Goal: Check status: Check status

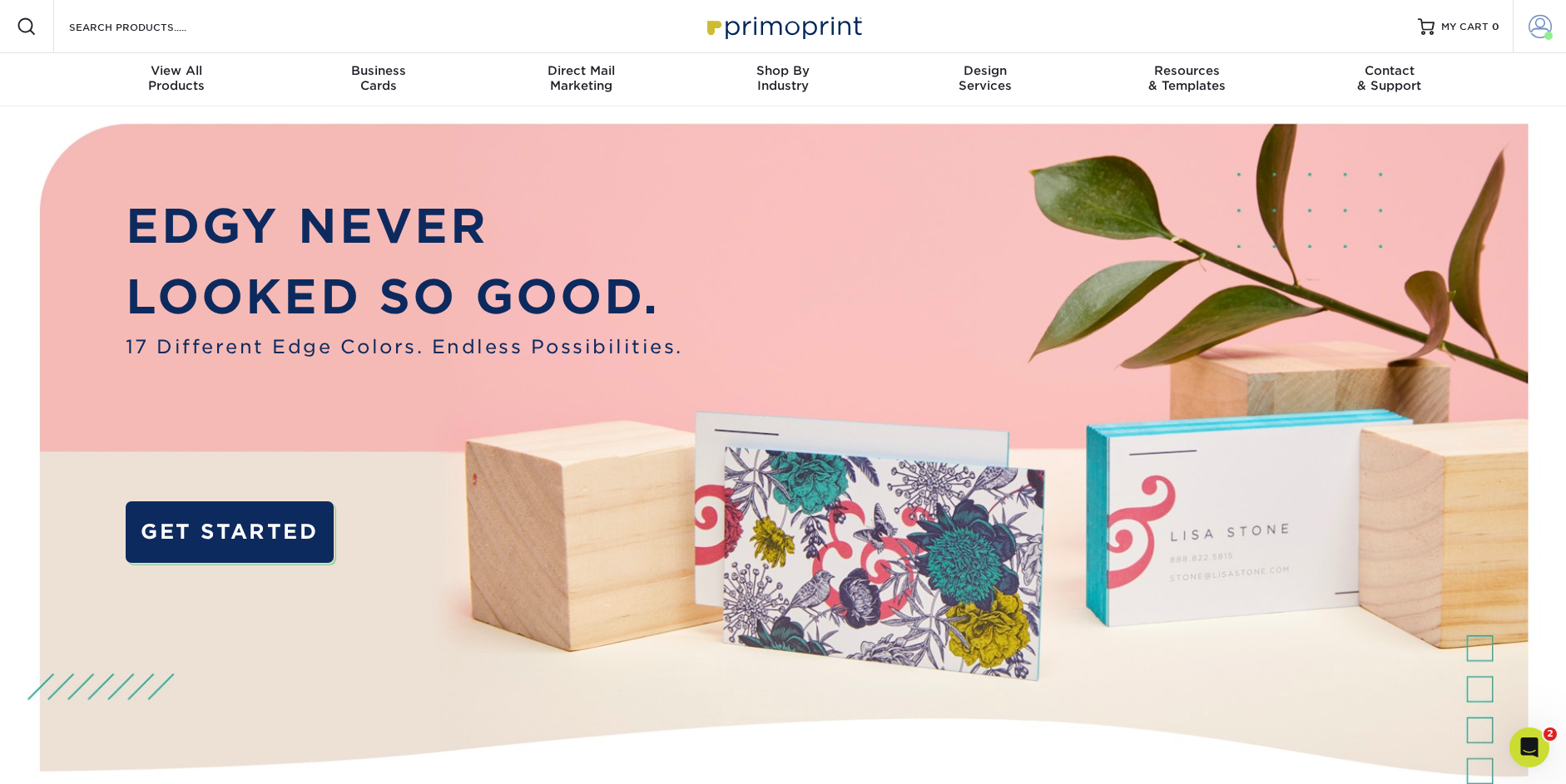
click at [1538, 29] on span at bounding box center [1540, 26] width 24 height 24
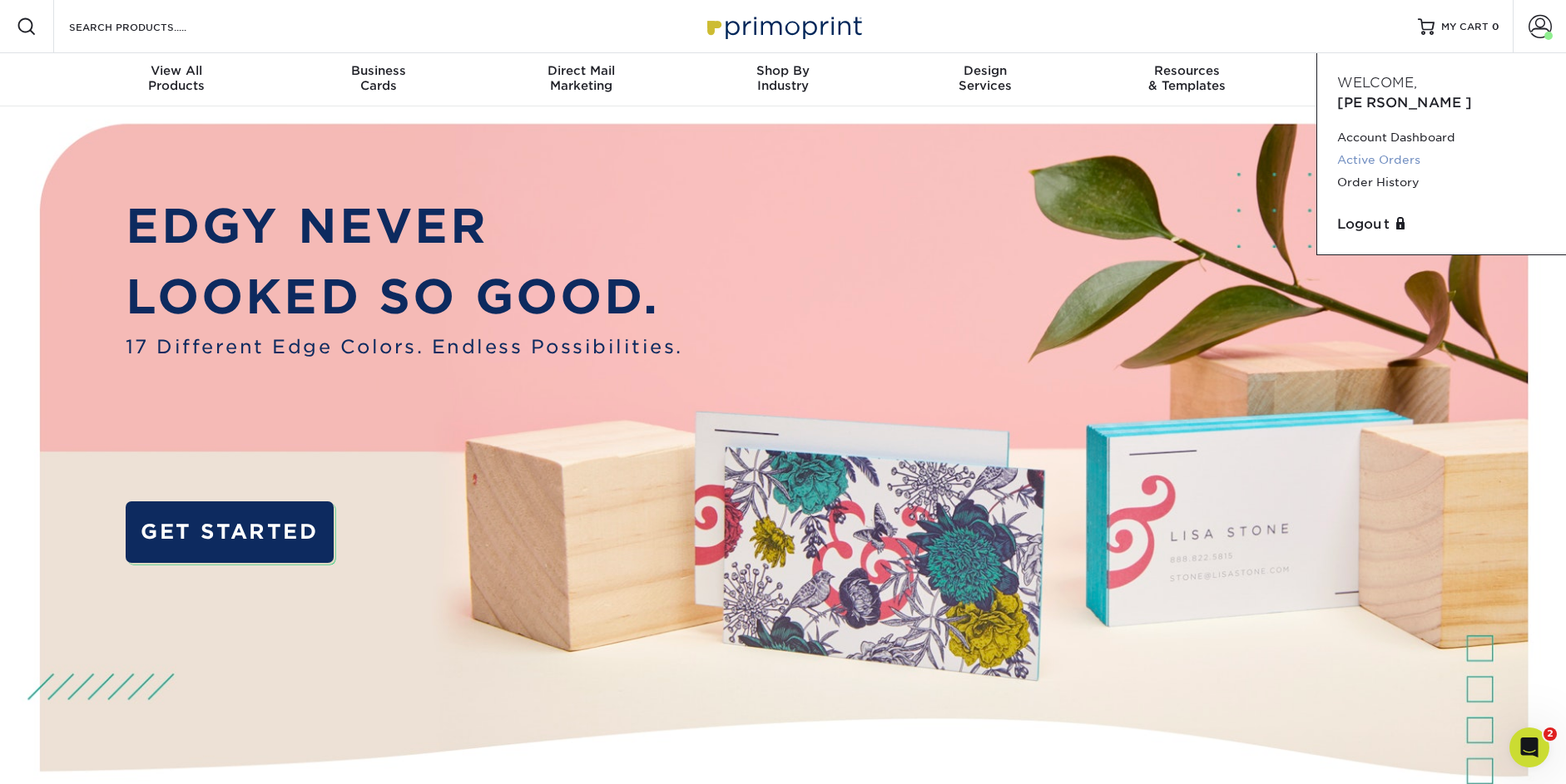
click at [1395, 149] on link "Active Orders" at bounding box center [1442, 160] width 209 height 23
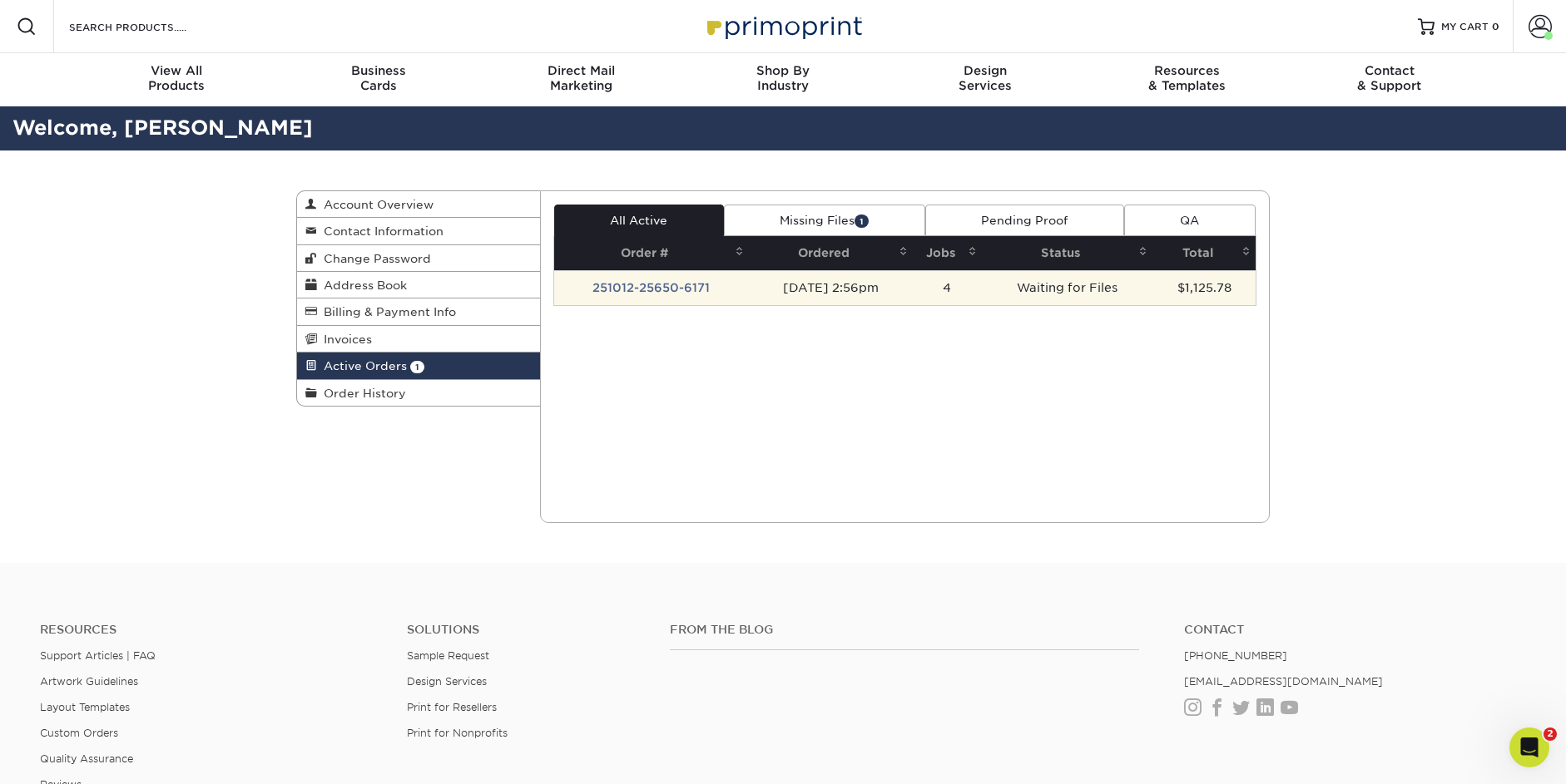
click at [664, 290] on td "251012-25650-6171" at bounding box center [652, 288] width 196 height 35
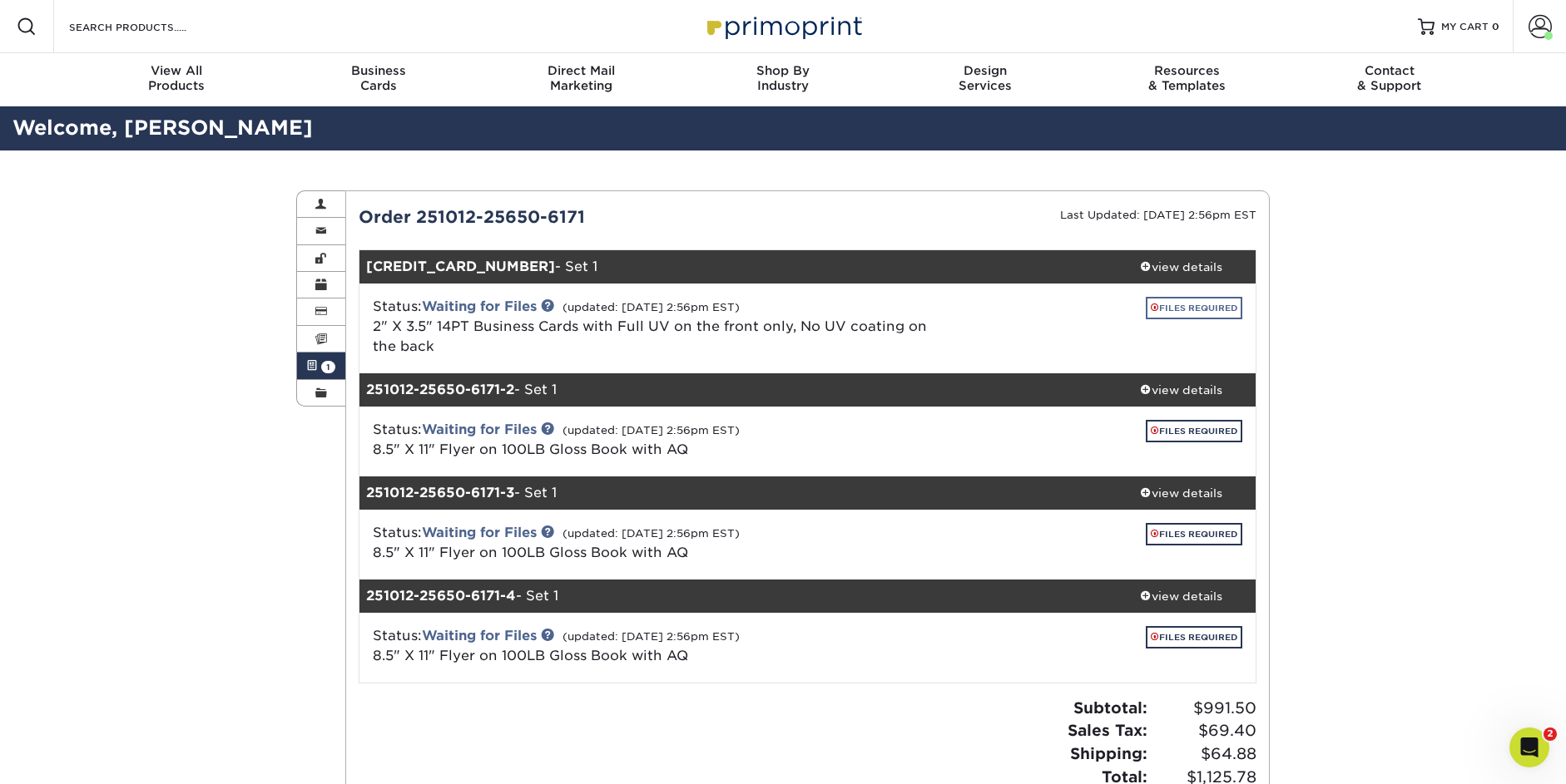
click at [1192, 302] on link "FILES REQUIRED" at bounding box center [1194, 308] width 97 height 23
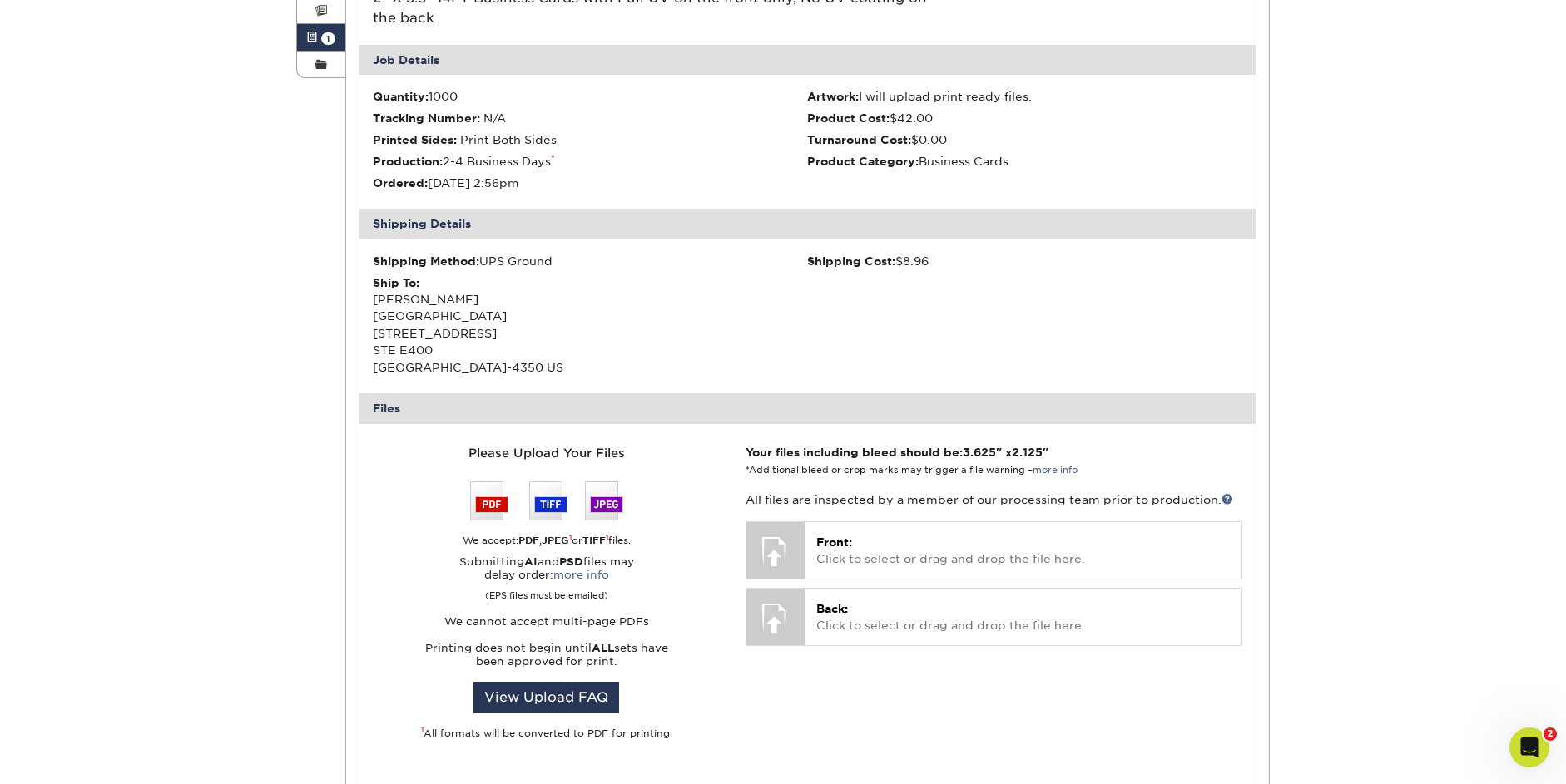
scroll to position [531, 0]
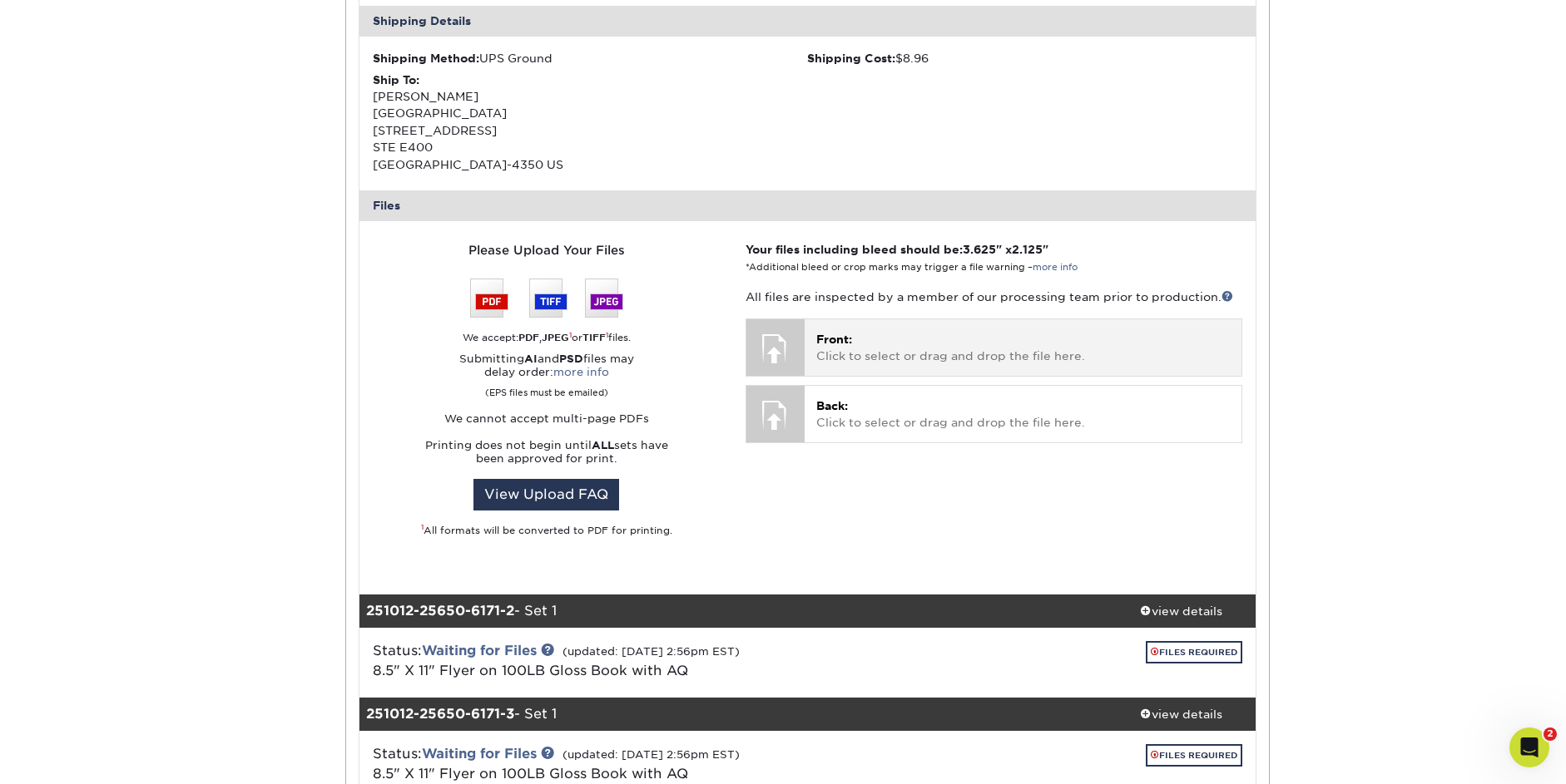
click at [988, 352] on p "Front: Click to select or drag and drop the file here." at bounding box center [1023, 348] width 414 height 34
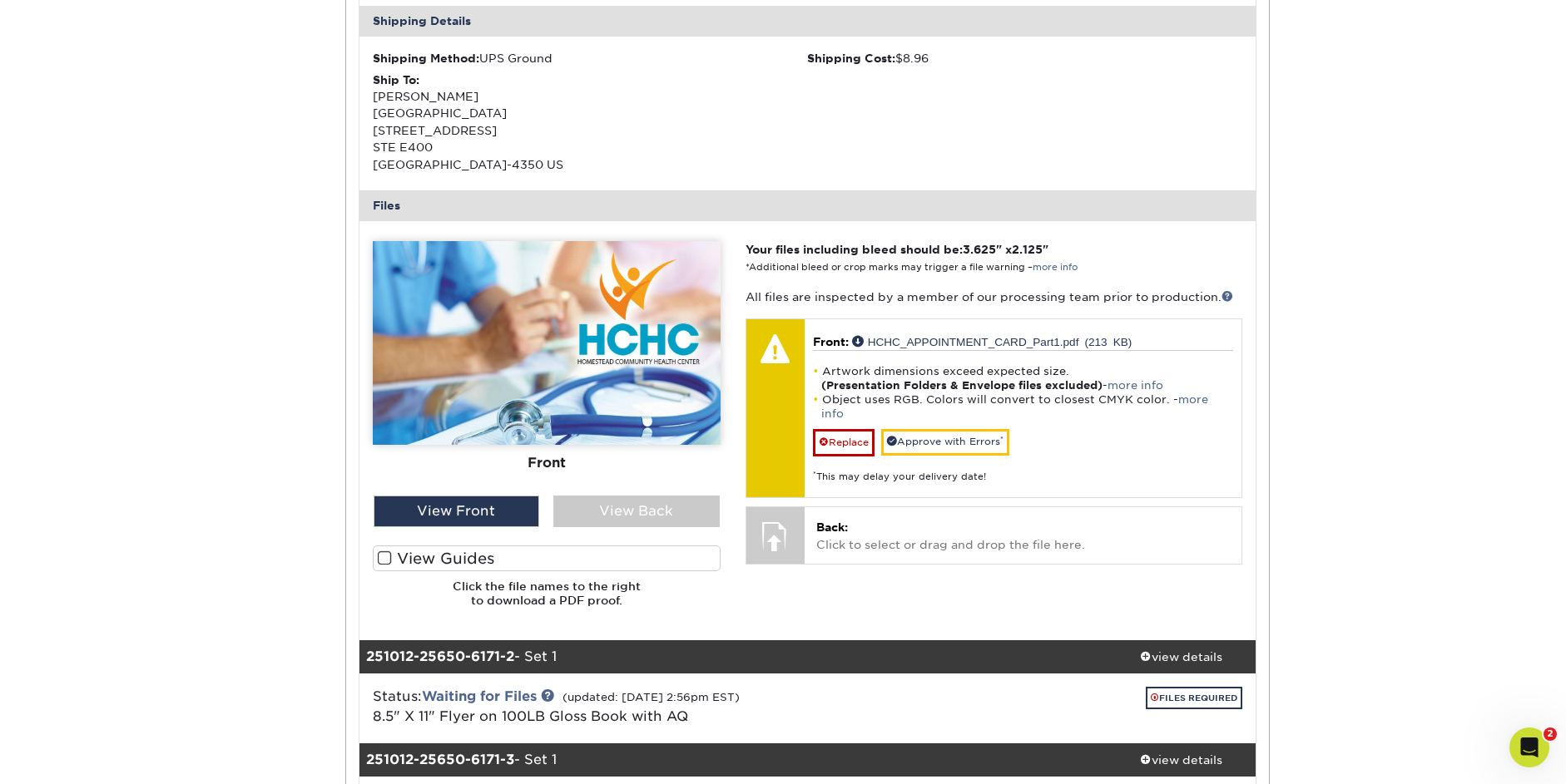
click at [403, 550] on label "View Guides" at bounding box center [546, 557] width 348 height 25
click at [0, 0] on input "View Guides" at bounding box center [0, 0] width 0 height 0
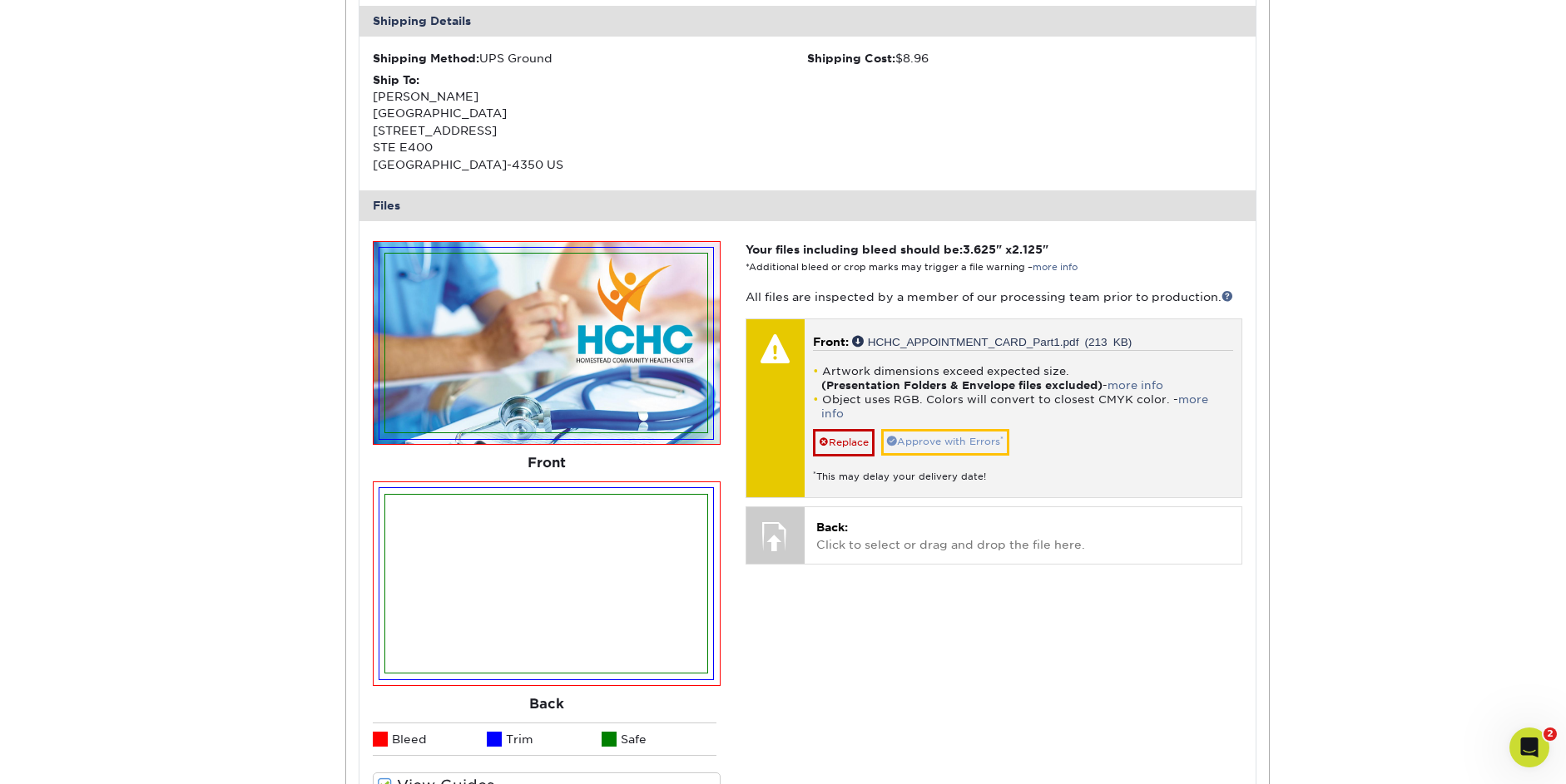
click at [977, 429] on link "Approve with Errors *" at bounding box center [945, 441] width 128 height 25
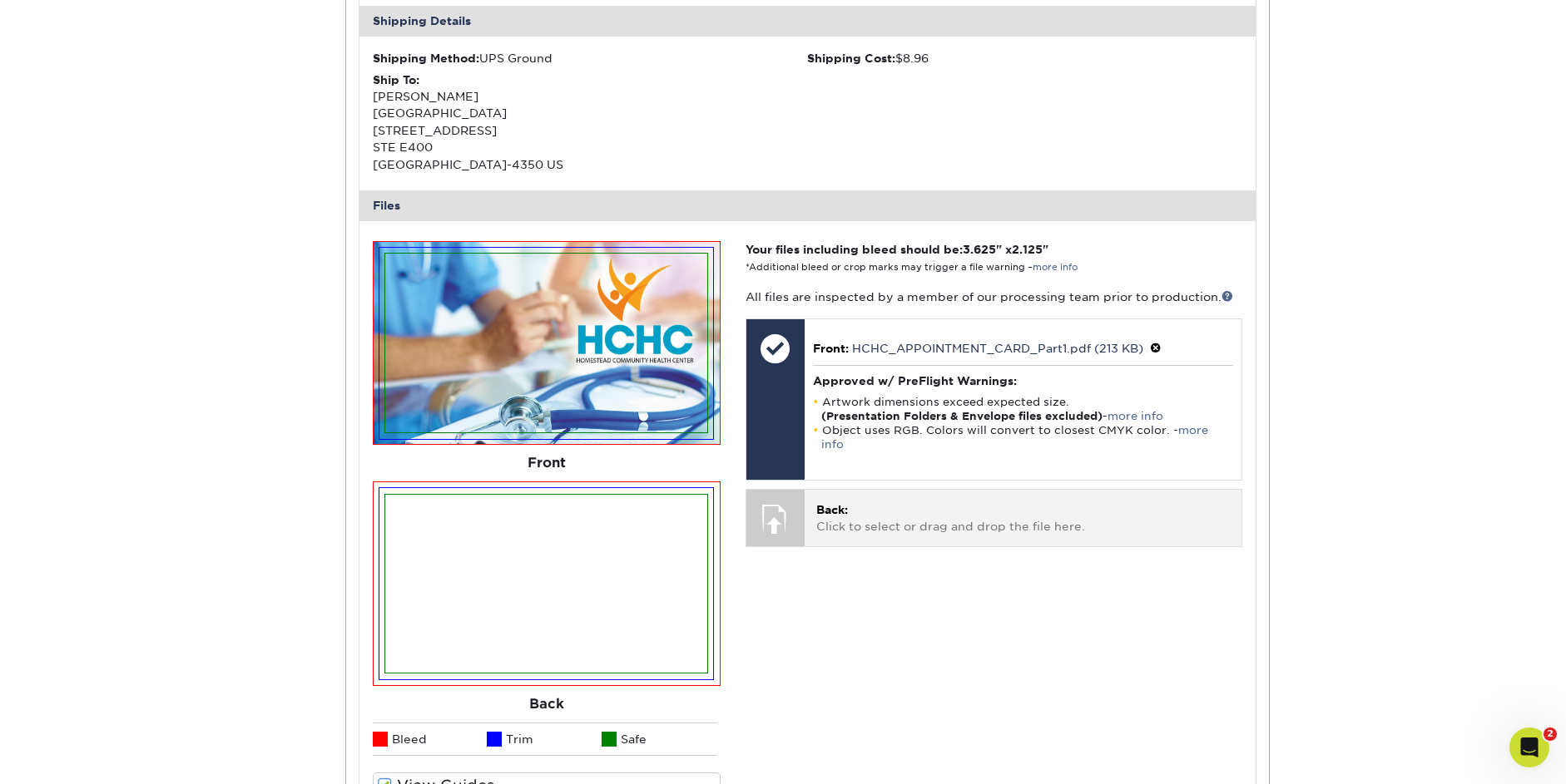
click at [930, 504] on p "Back: Click to select or drag and drop the file here." at bounding box center [1023, 518] width 414 height 34
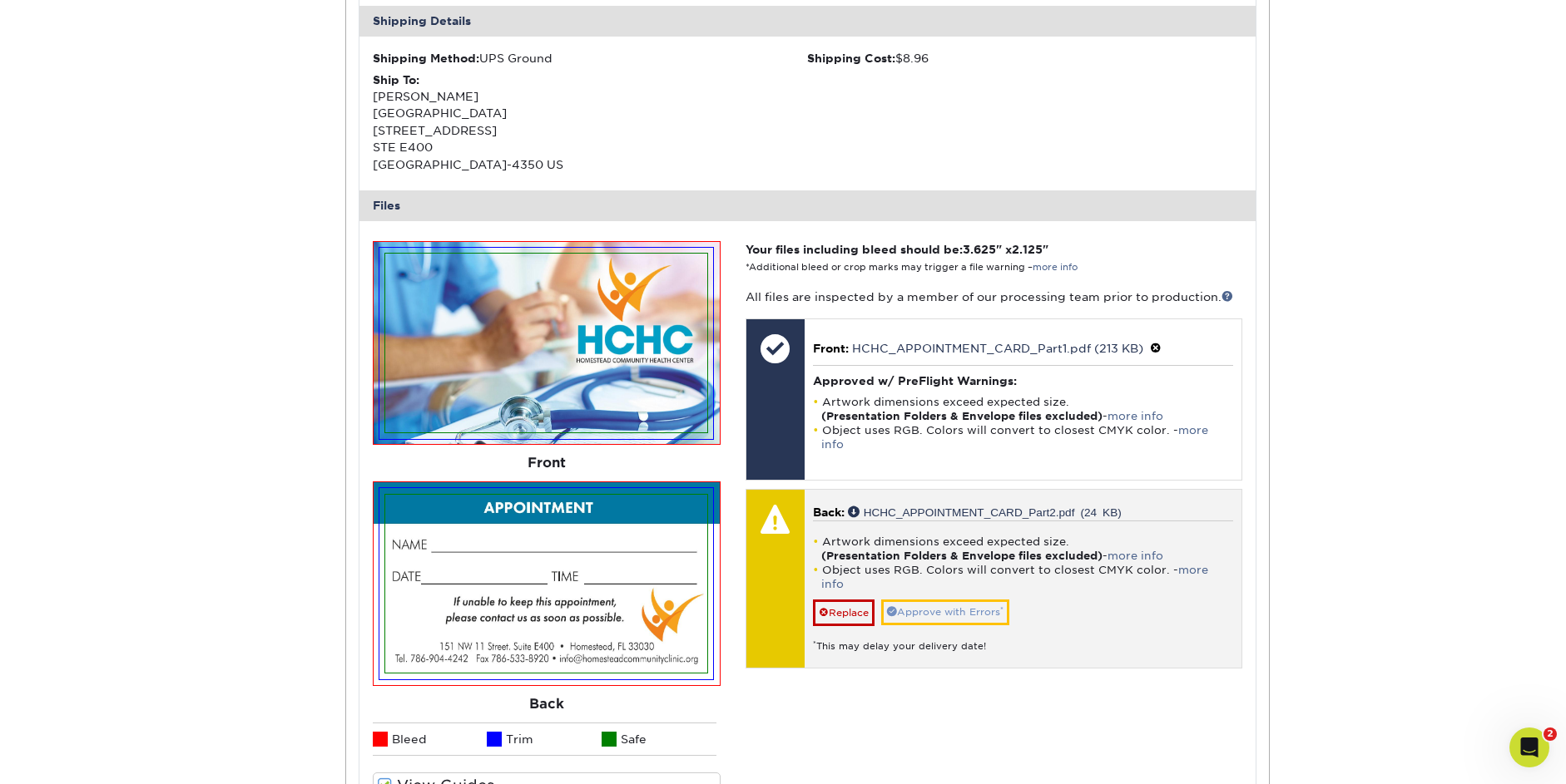
click at [967, 600] on link "Approve with Errors *" at bounding box center [945, 612] width 128 height 25
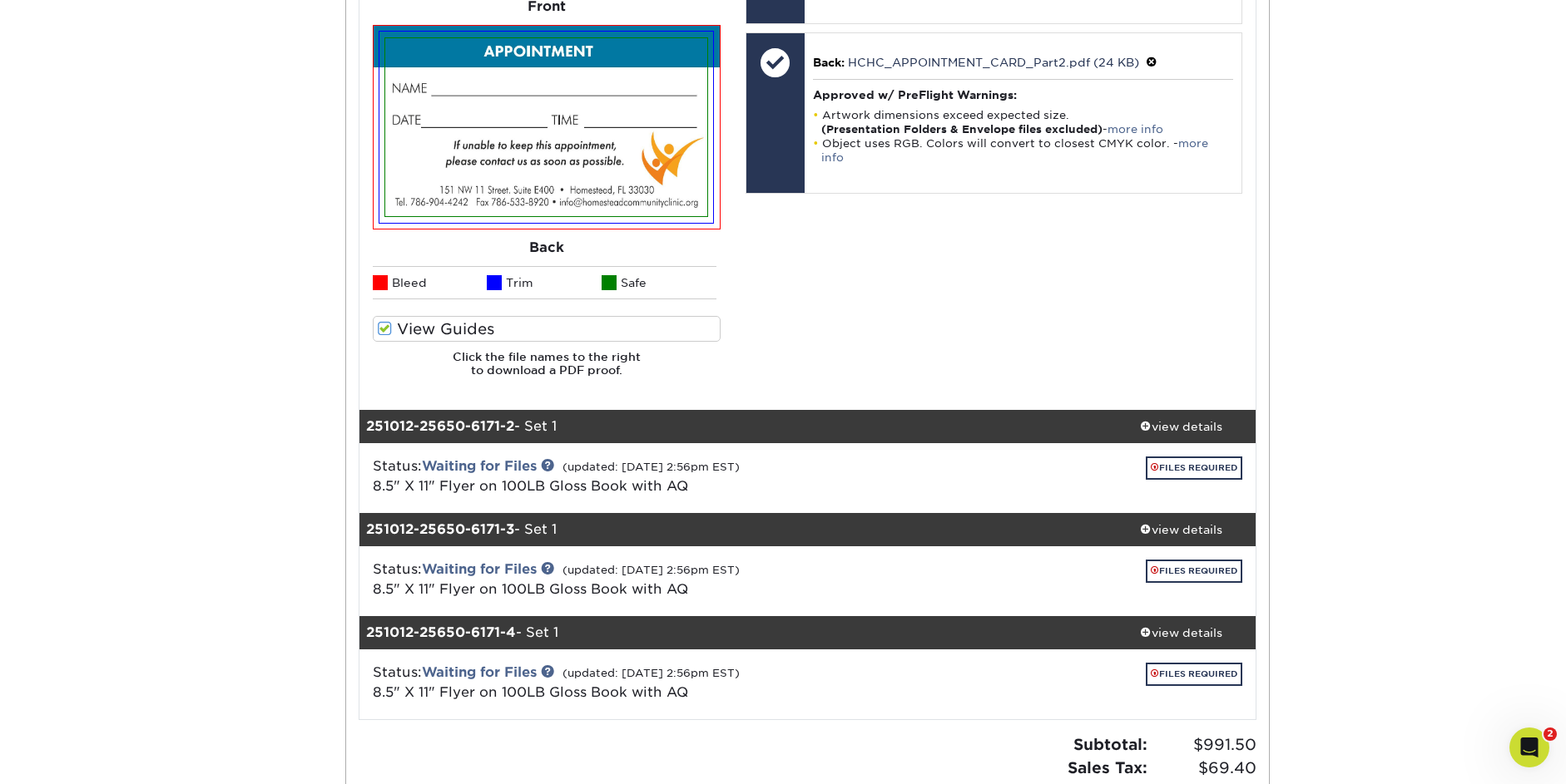
scroll to position [1000, 0]
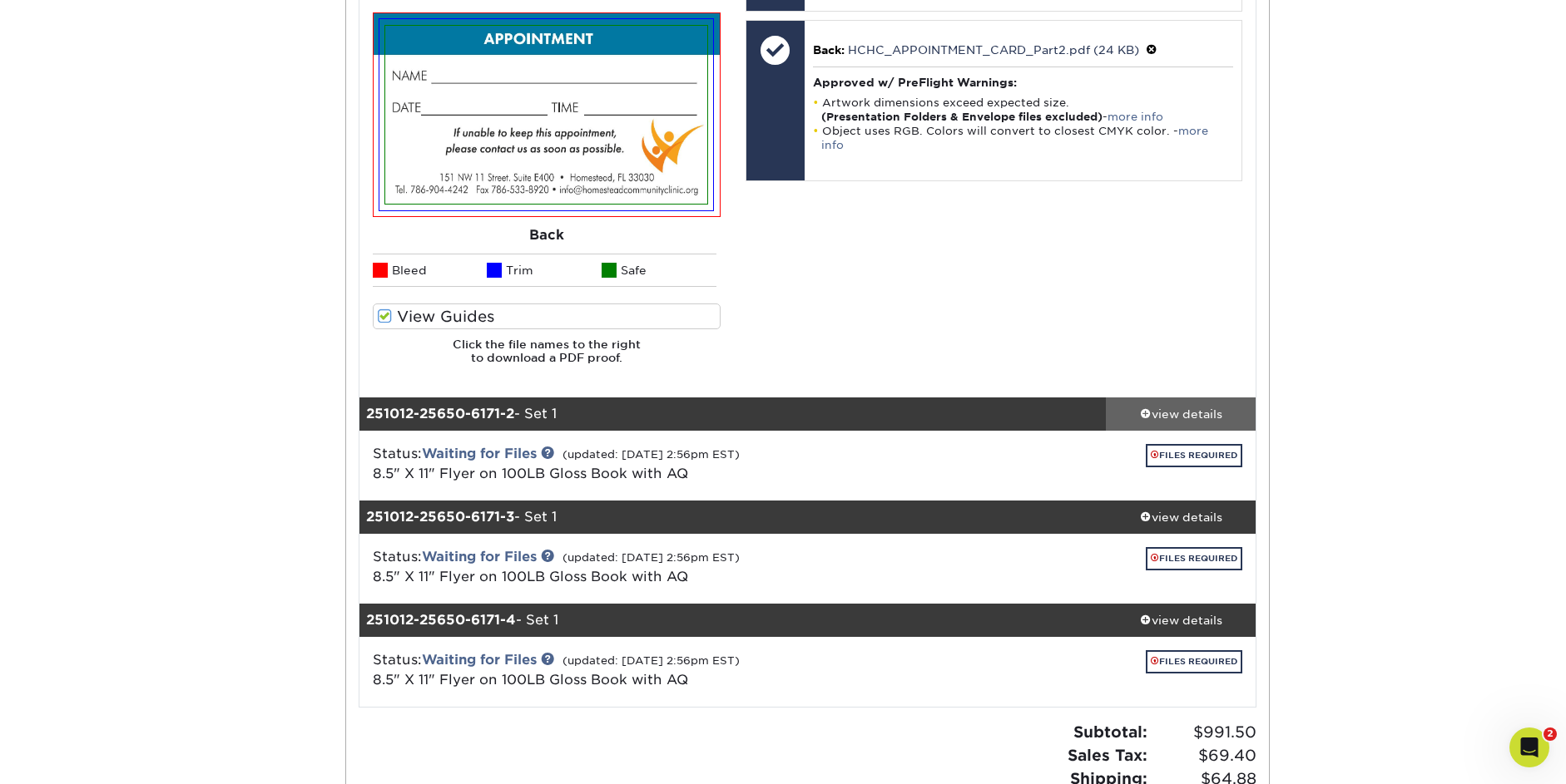
click at [1190, 410] on div "view details" at bounding box center [1180, 415] width 150 height 17
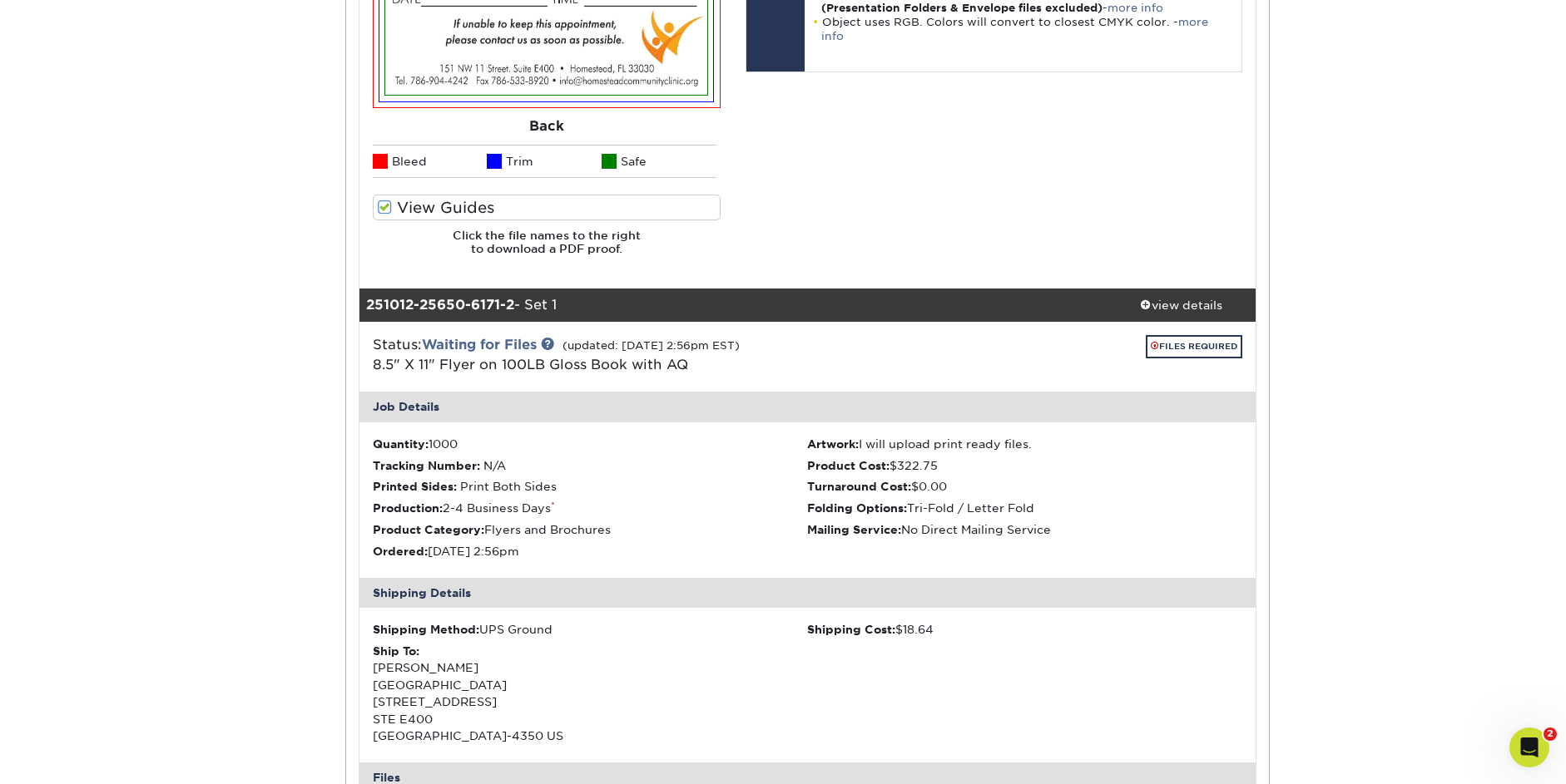
scroll to position [1136, 0]
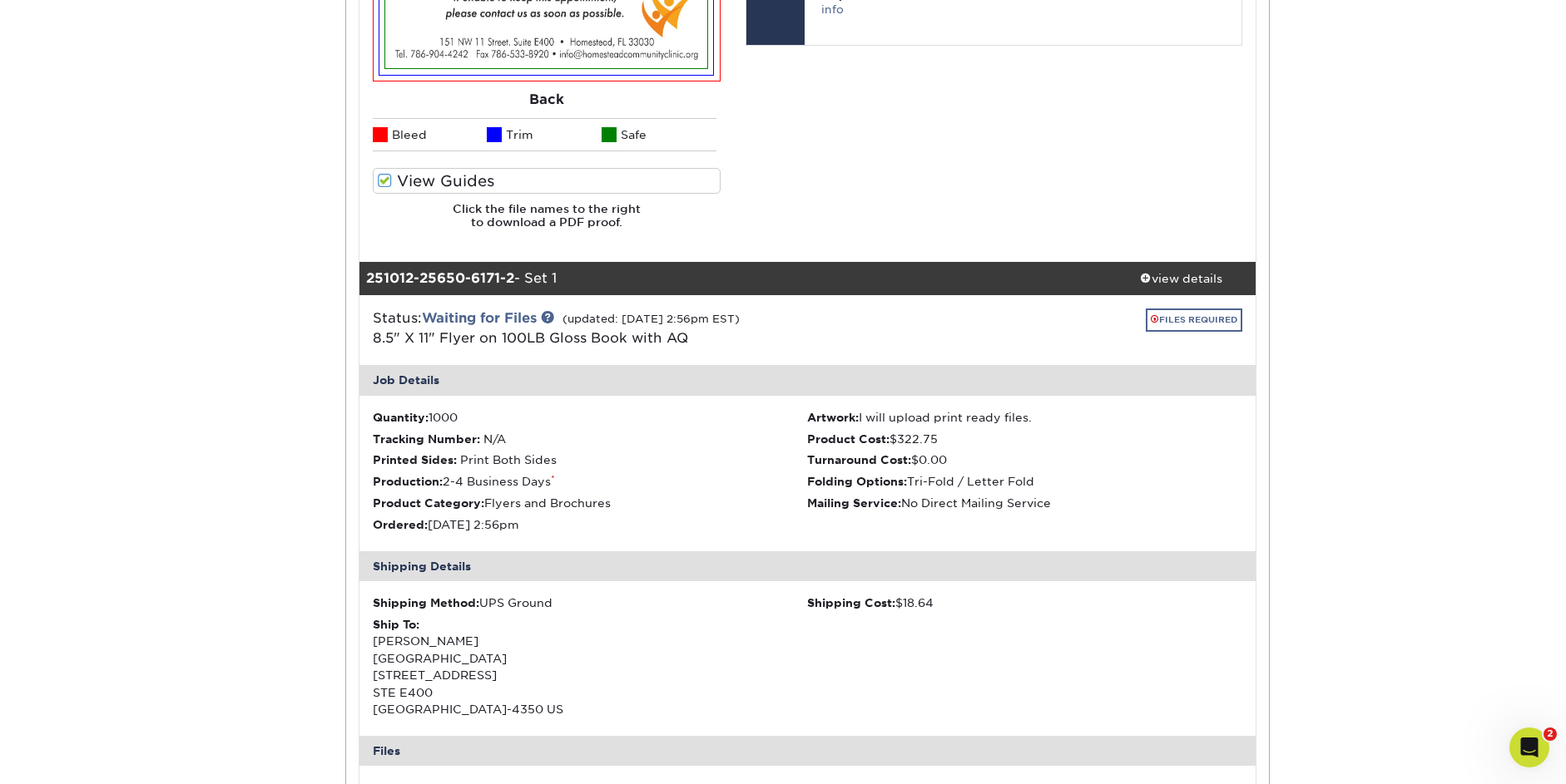
click at [1191, 315] on link "FILES REQUIRED" at bounding box center [1194, 320] width 97 height 23
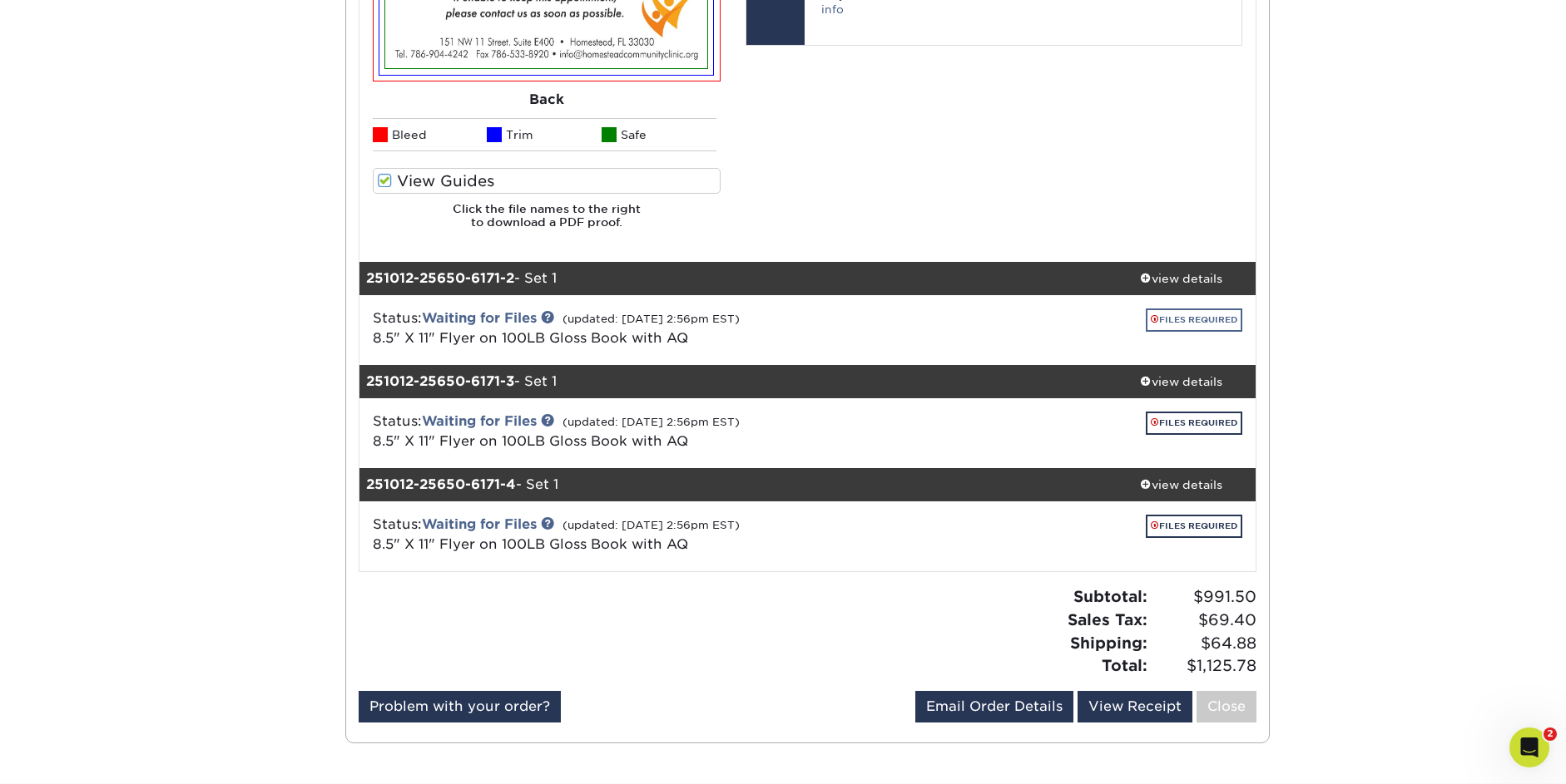
click at [1211, 310] on link "FILES REQUIRED" at bounding box center [1194, 320] width 97 height 23
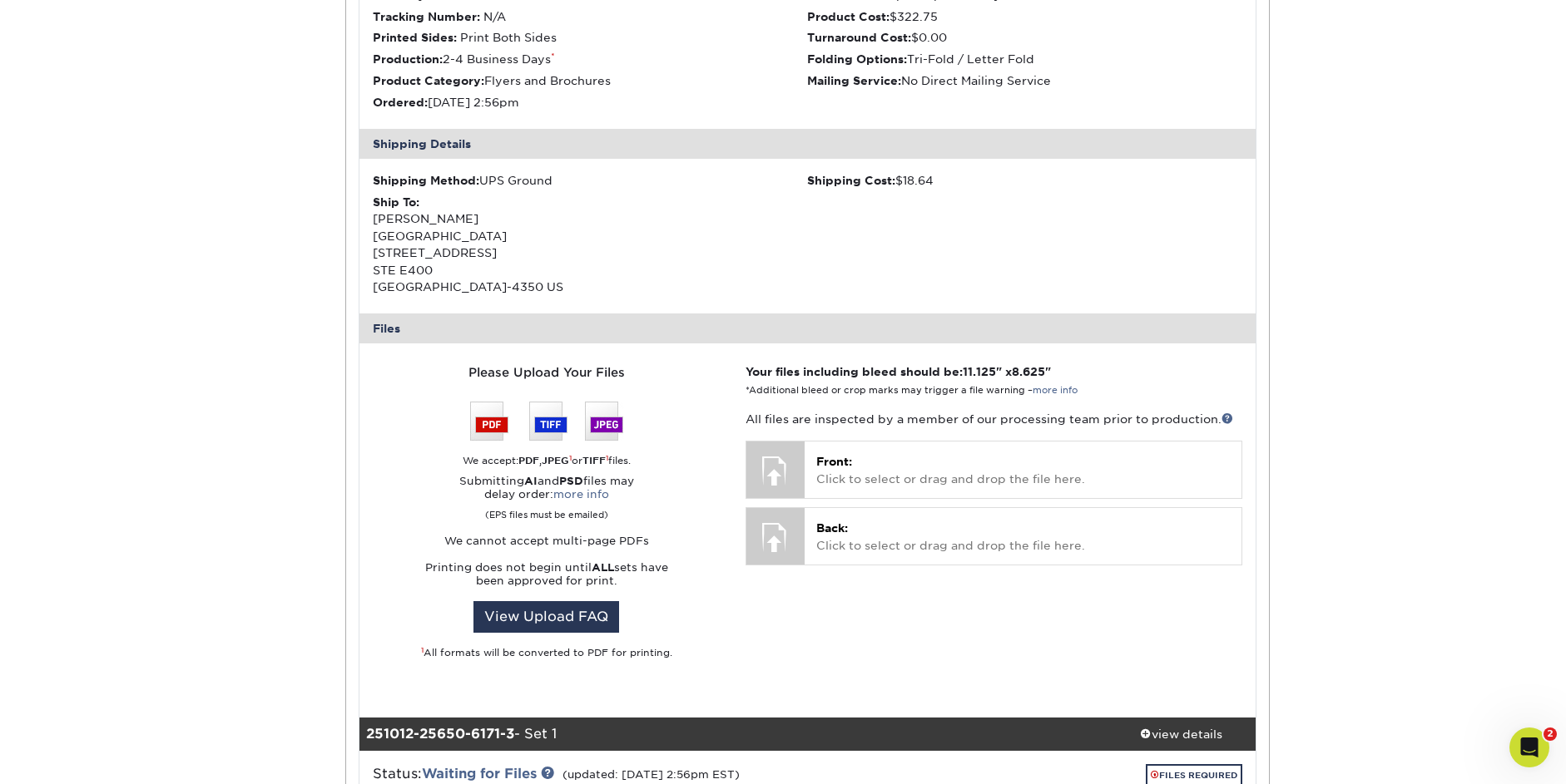
scroll to position [1628, 0]
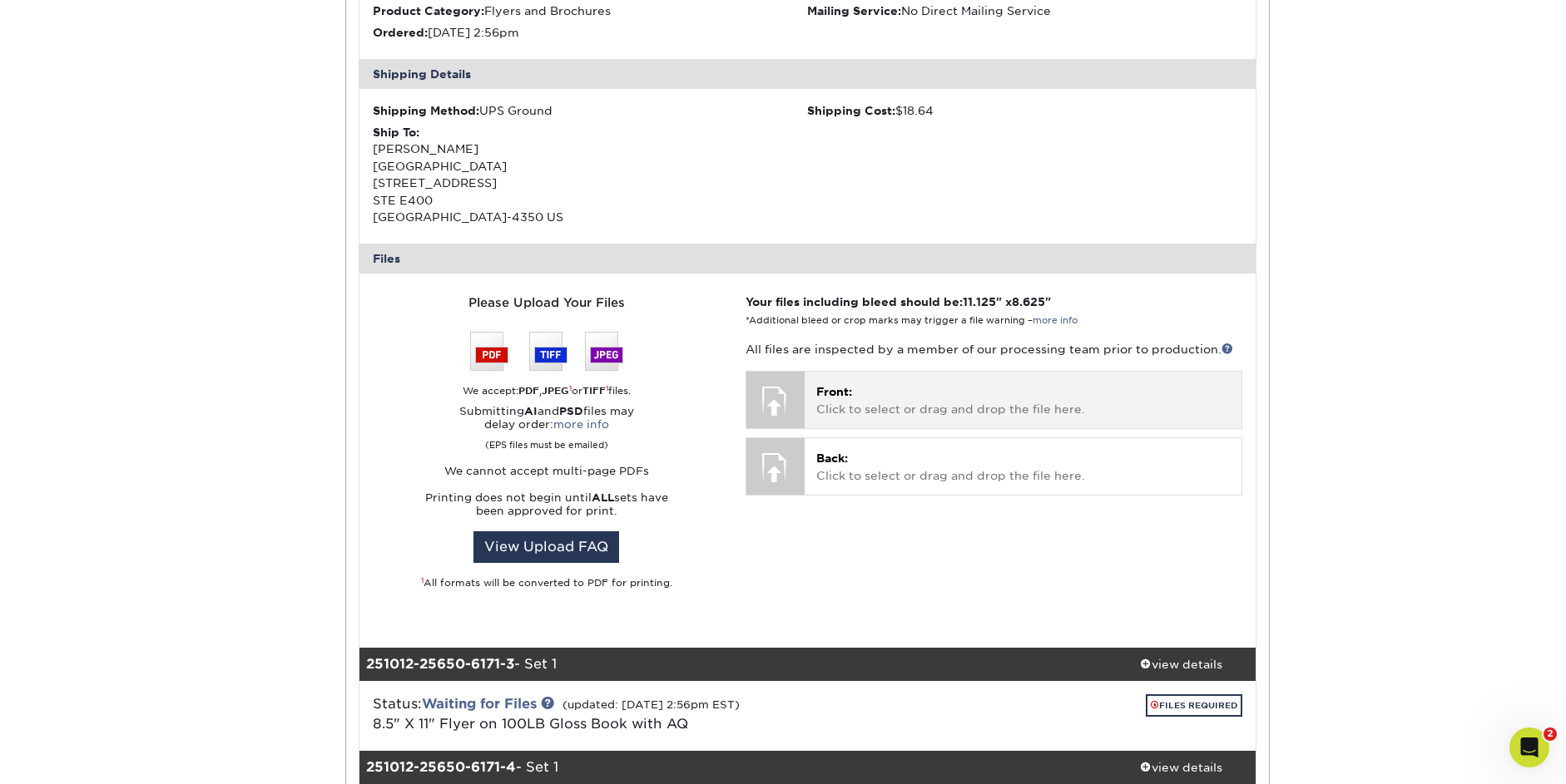
click at [905, 388] on p "Front: Click to select or drag and drop the file here." at bounding box center [1023, 400] width 414 height 34
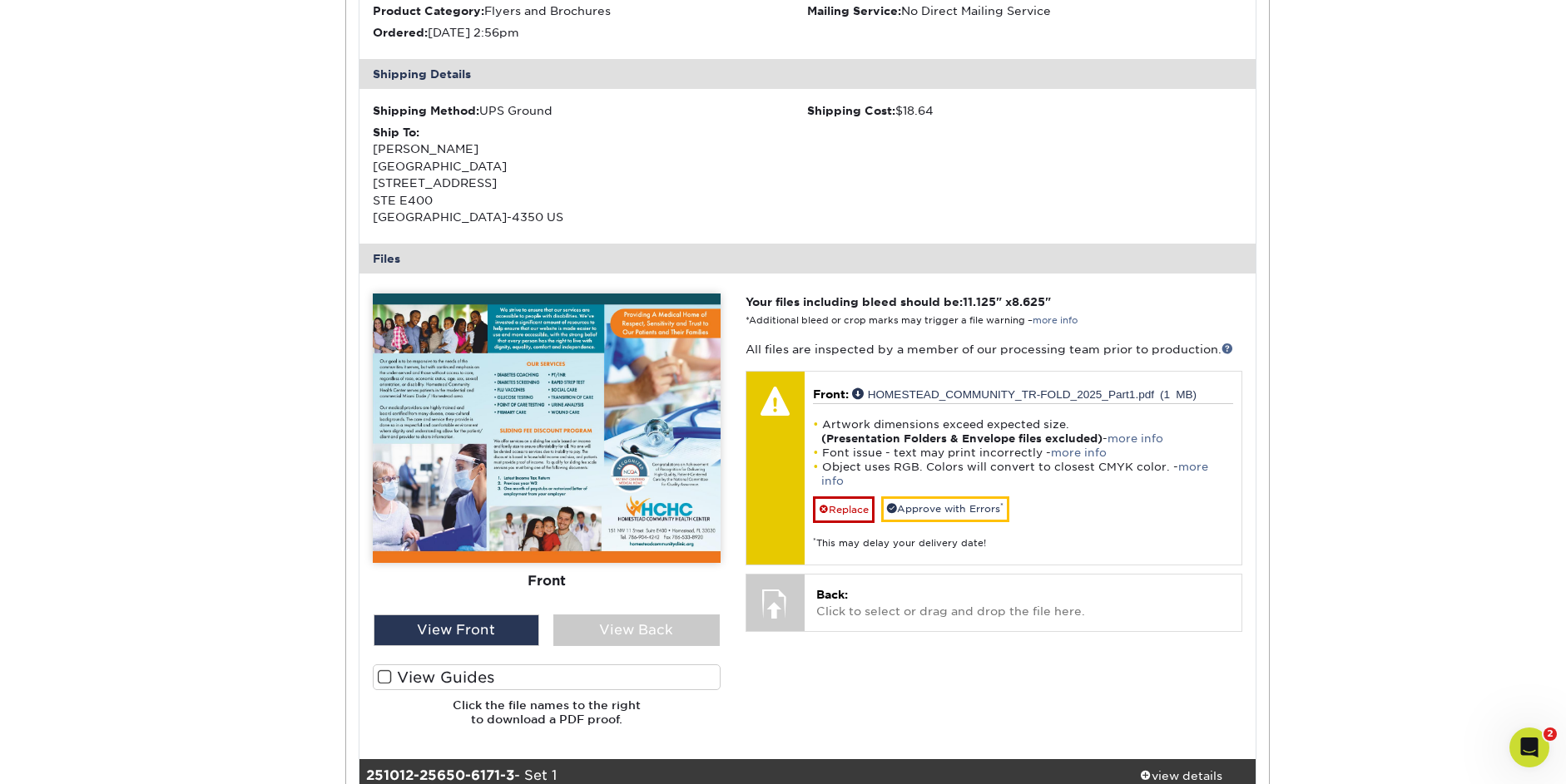
drag, startPoint x: 522, startPoint y: 663, endPoint x: 532, endPoint y: 665, distance: 10.2
click at [523, 665] on label "View Guides" at bounding box center [546, 677] width 348 height 25
click at [0, 0] on input "View Guides" at bounding box center [0, 0] width 0 height 0
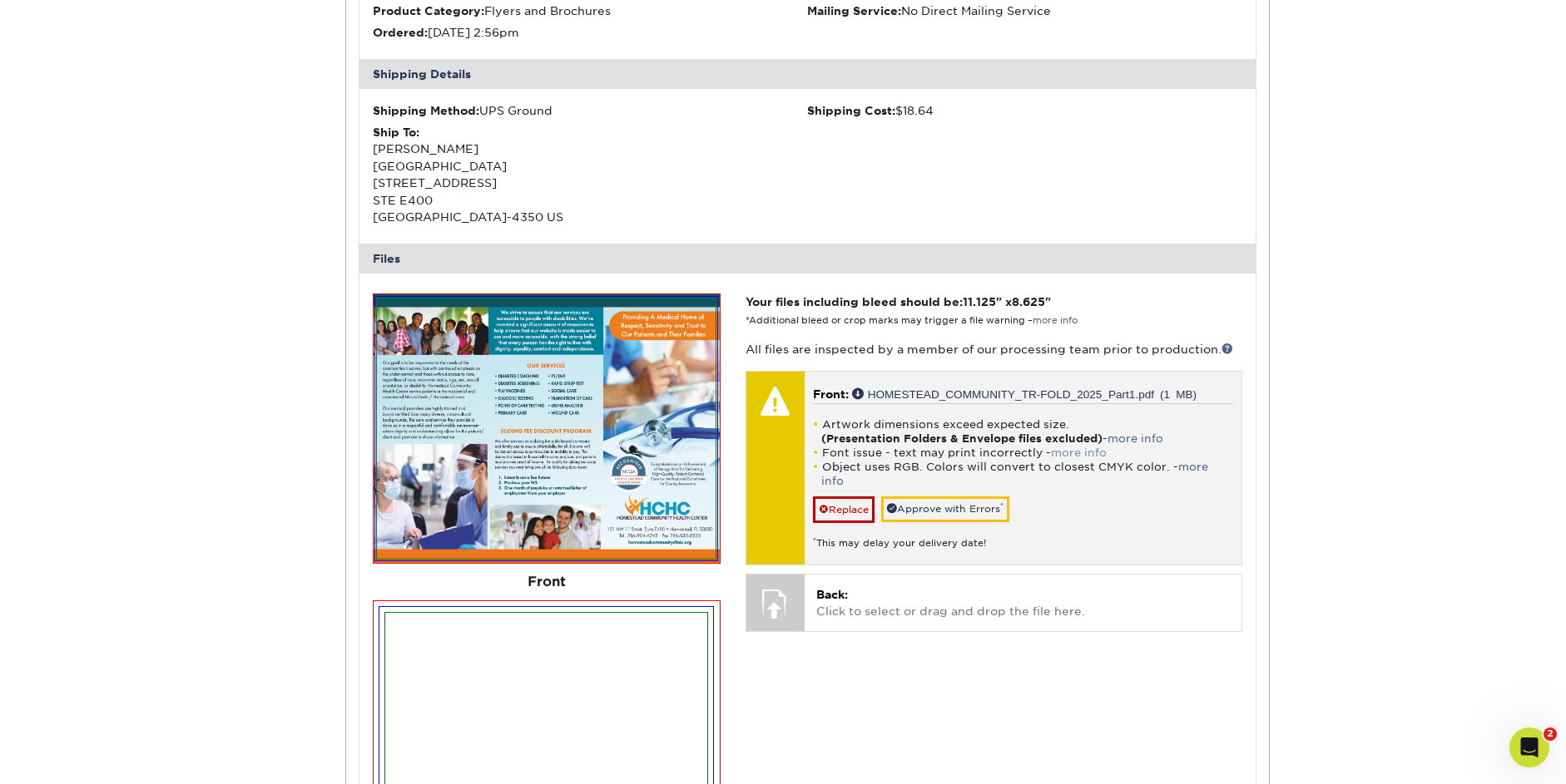
click at [1096, 447] on link "more info" at bounding box center [1078, 452] width 55 height 12
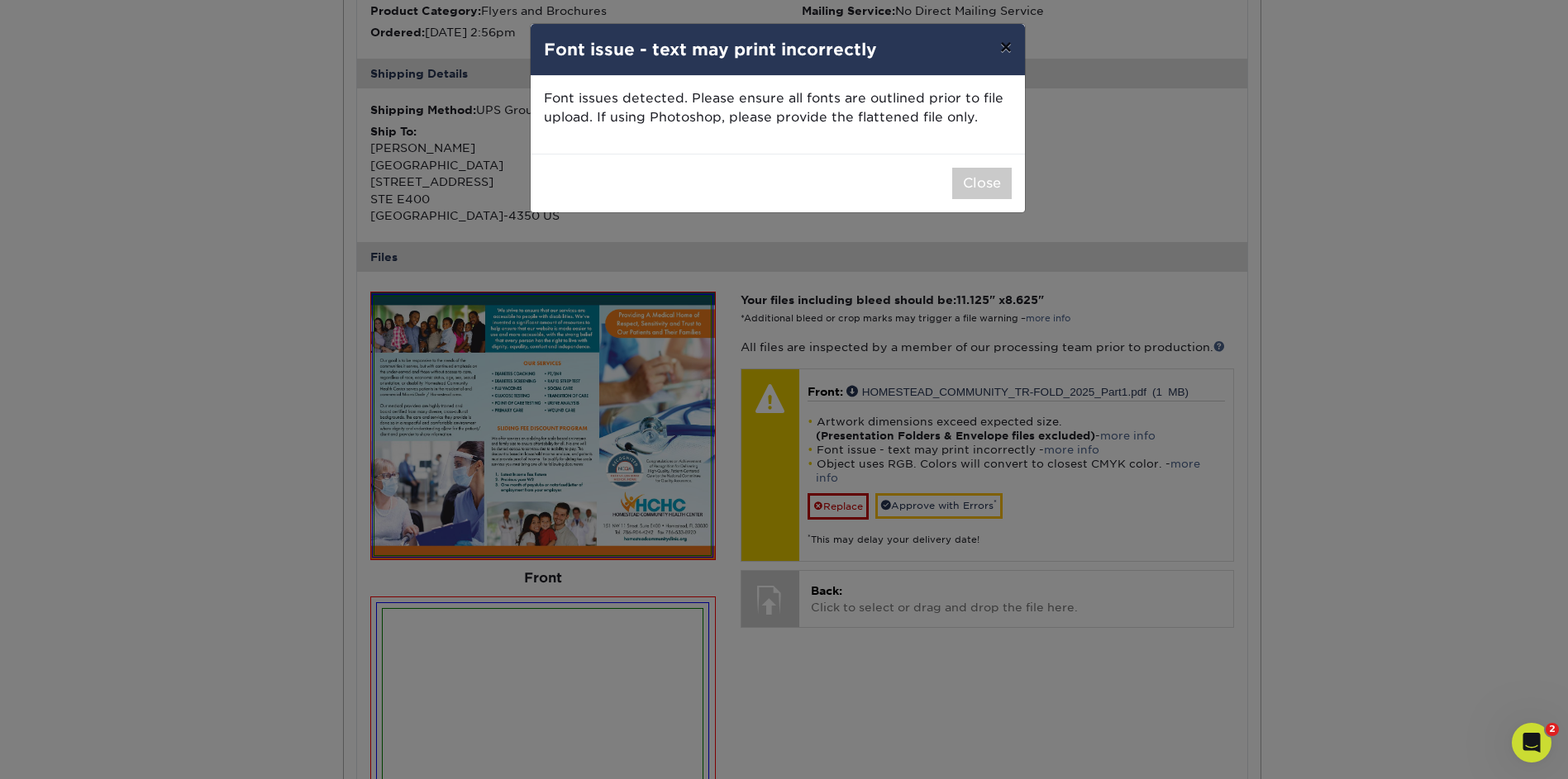
click at [1005, 50] on button "×" at bounding box center [1005, 48] width 38 height 47
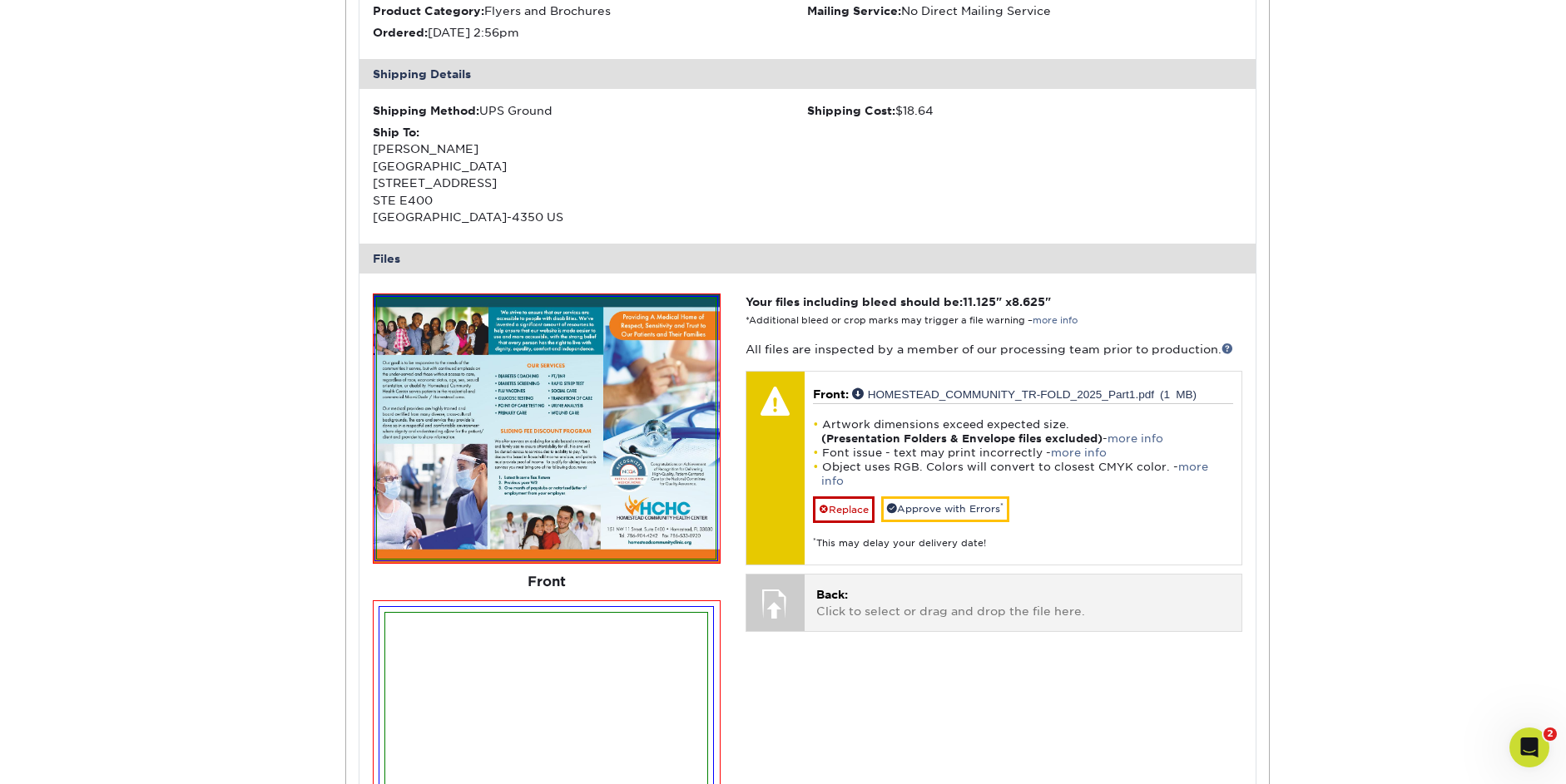
click at [824, 504] on span at bounding box center [824, 510] width 10 height 11
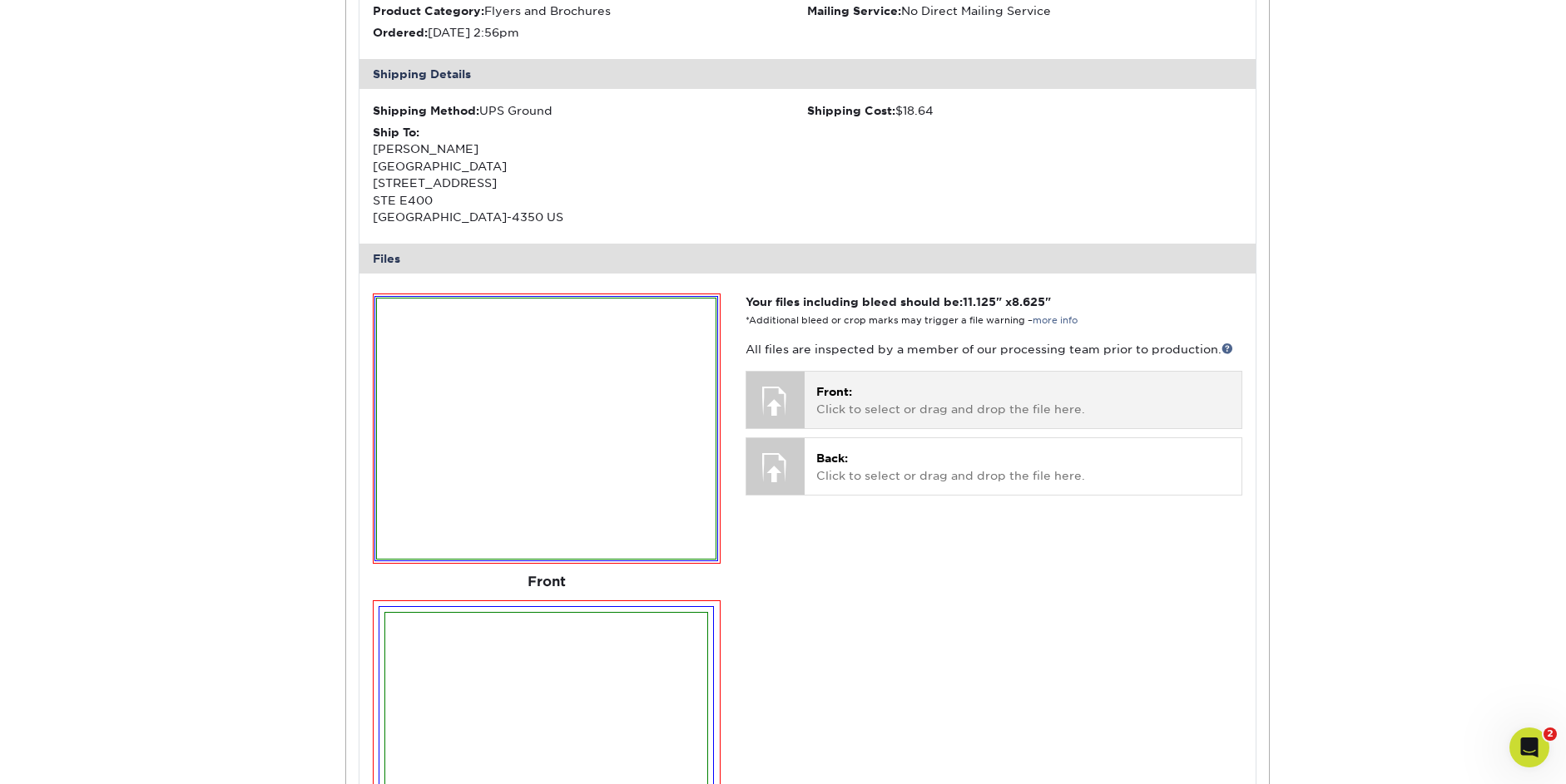
click at [868, 387] on p "Front: Click to select or drag and drop the file here." at bounding box center [1023, 400] width 414 height 34
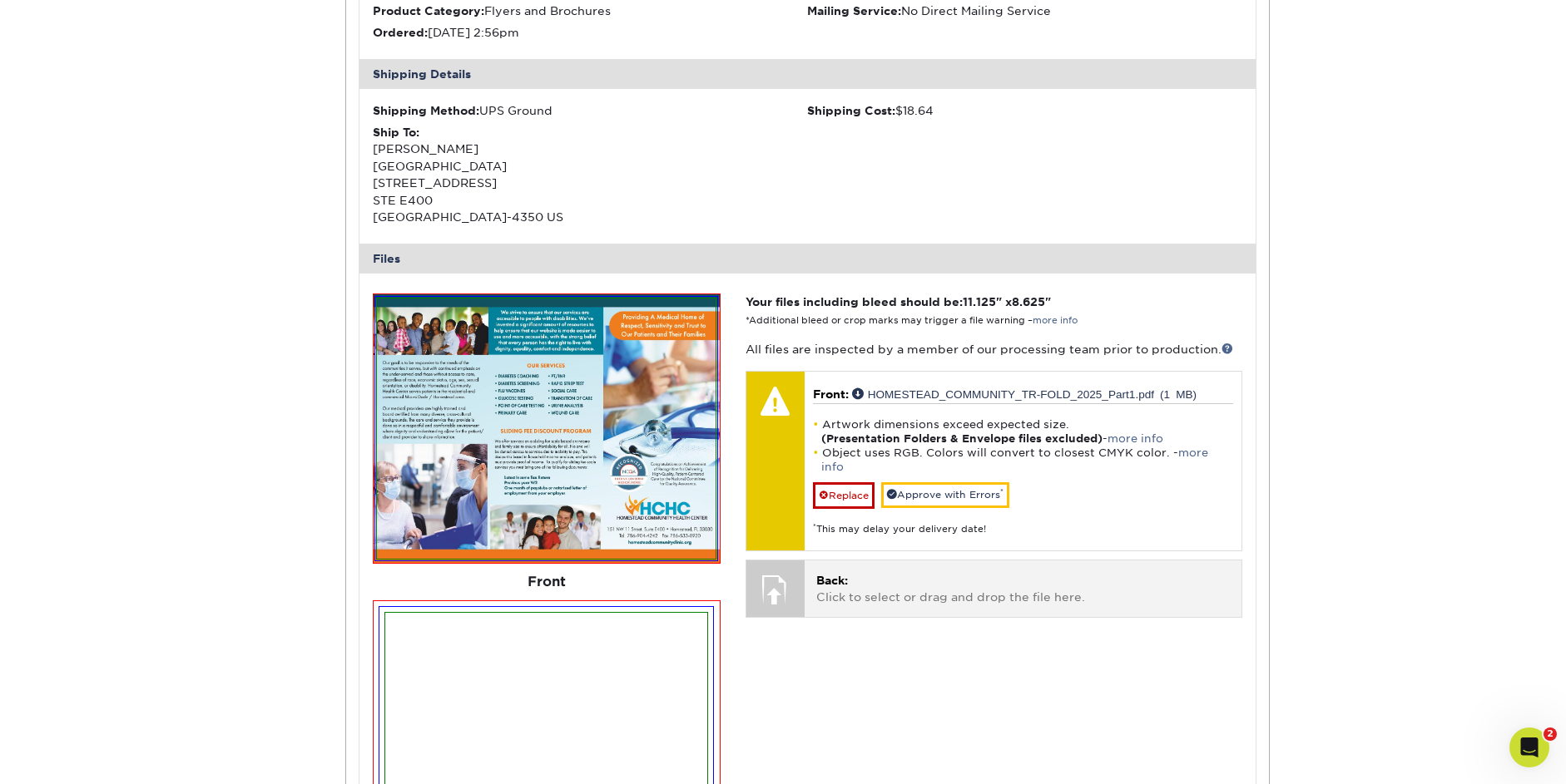
click at [848, 572] on p "Back: Click to select or drag and drop the file here." at bounding box center [1023, 589] width 414 height 34
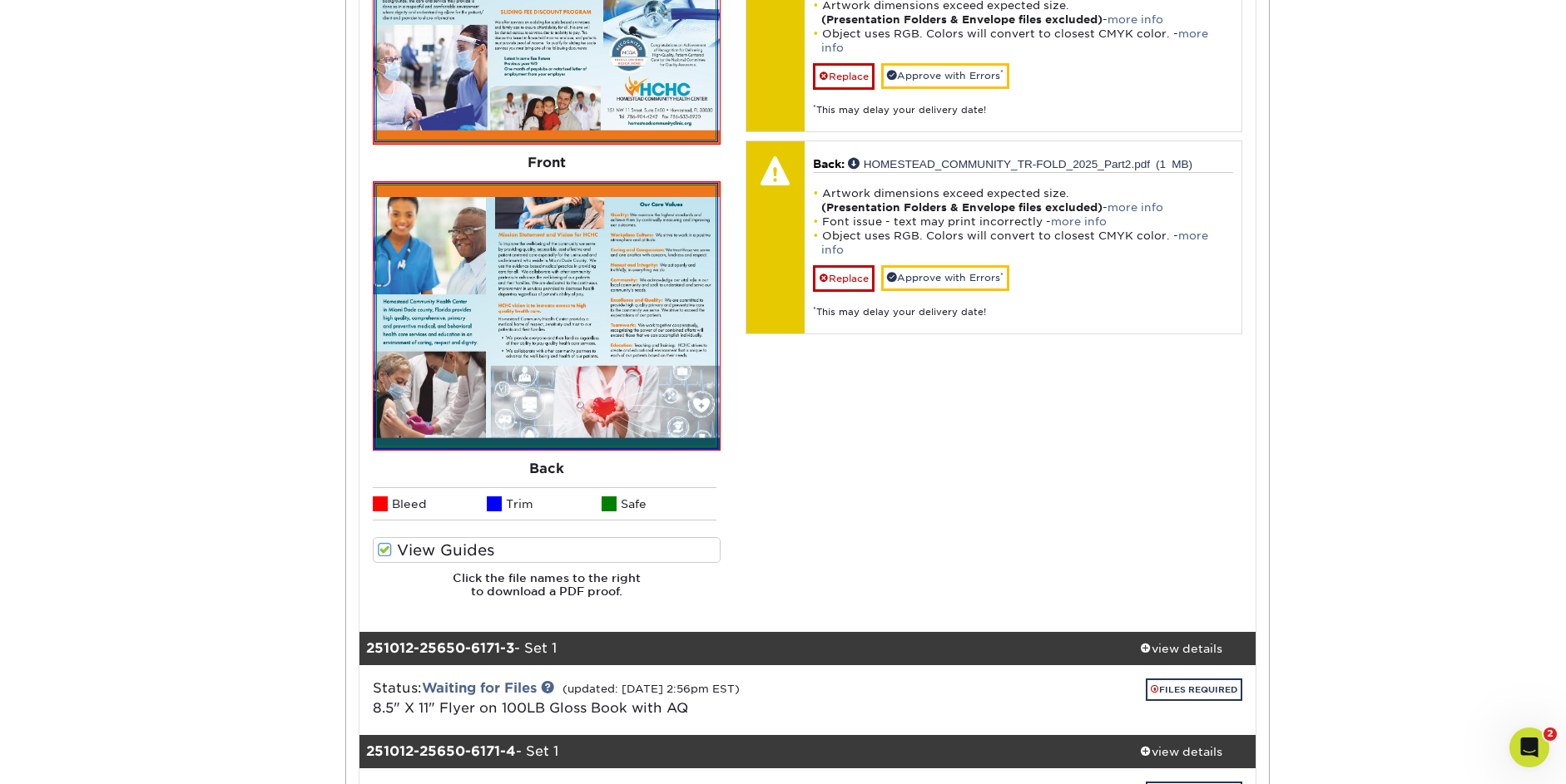
scroll to position [2001, 0]
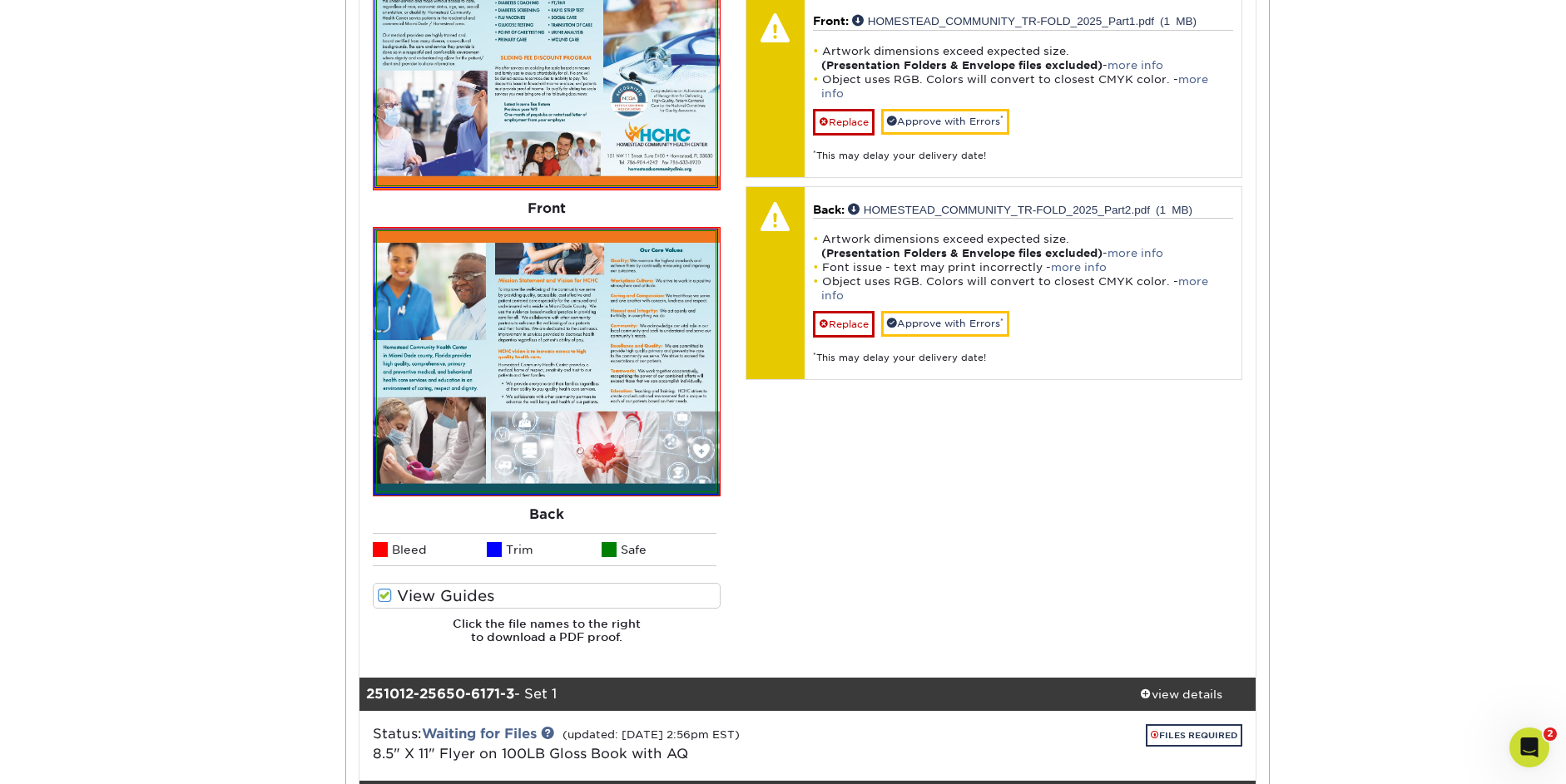
click at [576, 304] on img at bounding box center [546, 361] width 339 height 260
click at [859, 311] on link "Replace" at bounding box center [843, 324] width 61 height 26
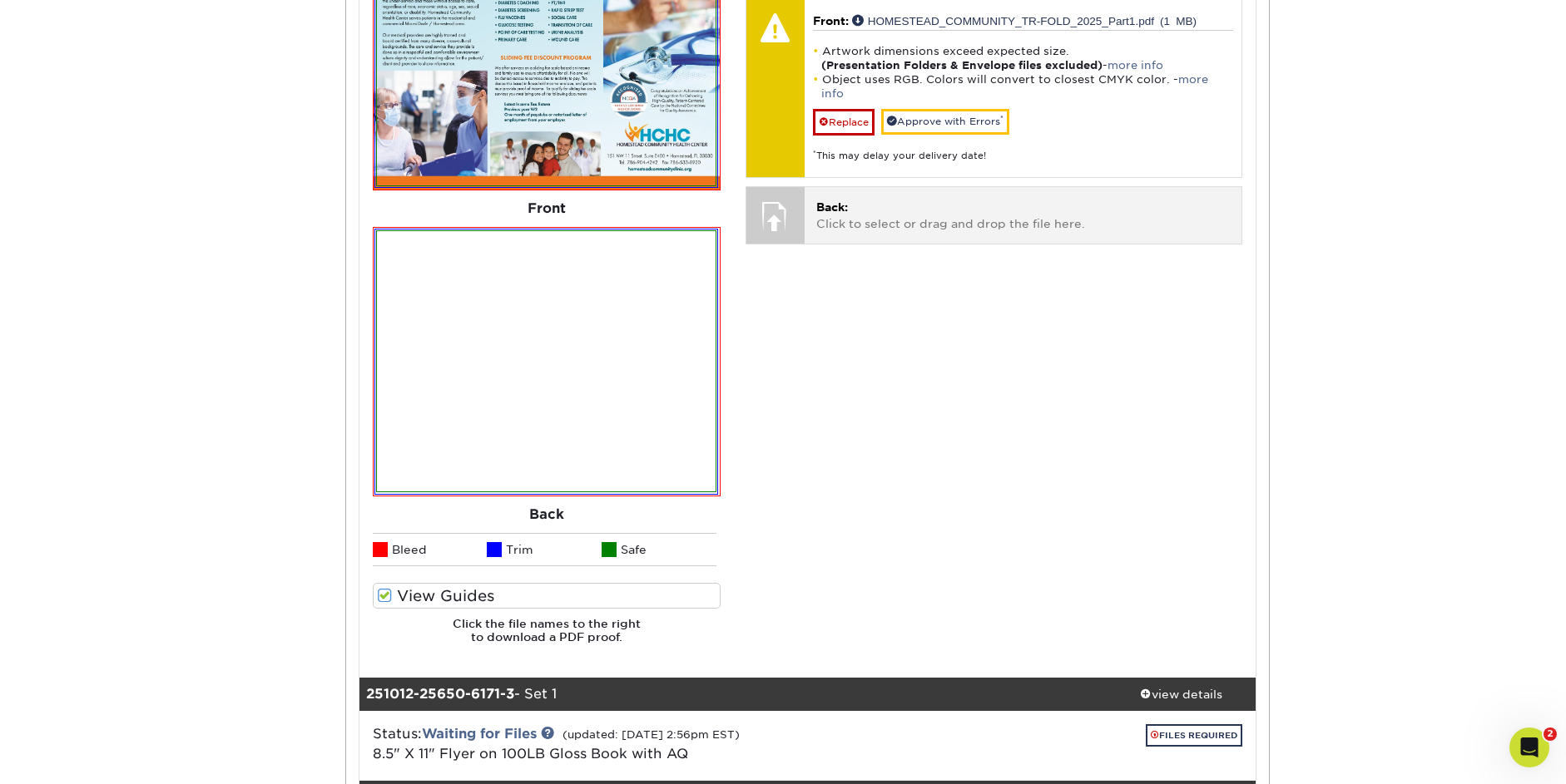
click at [898, 198] on p "Back: Click to select or drag and drop the file here." at bounding box center [1023, 215] width 414 height 34
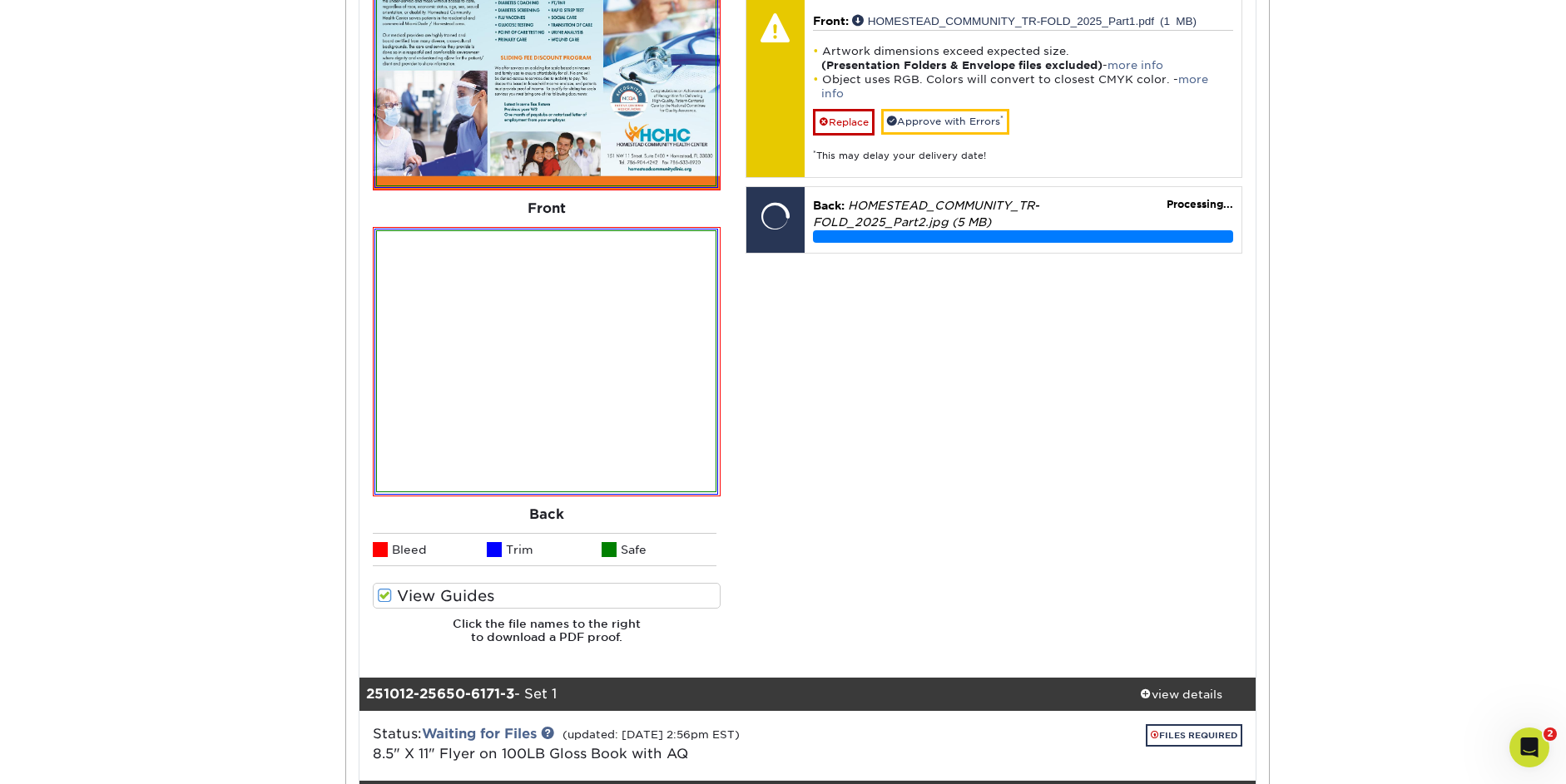
scroll to position [1798, 0]
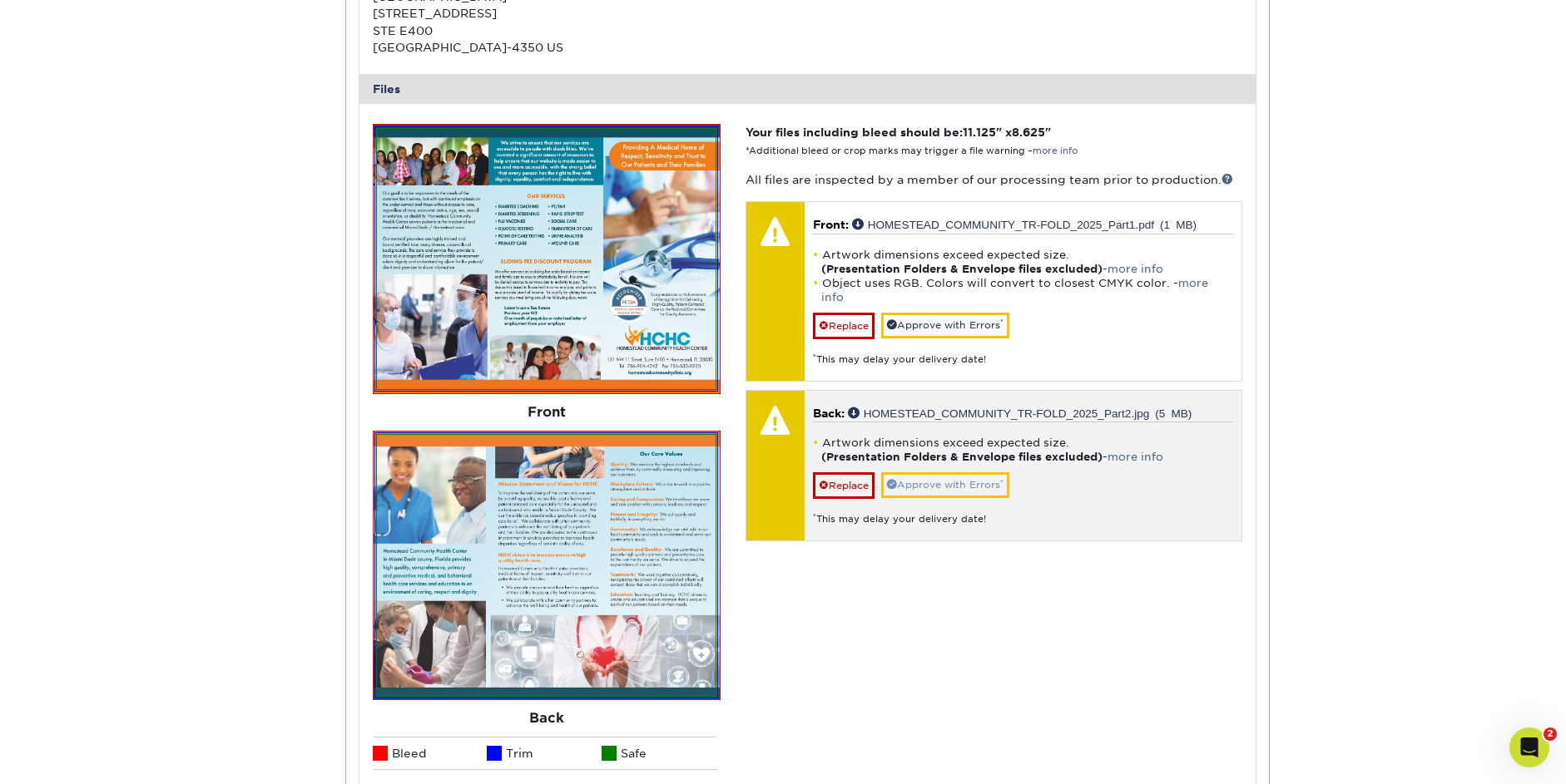
click at [971, 472] on link "Approve with Errors *" at bounding box center [945, 484] width 128 height 25
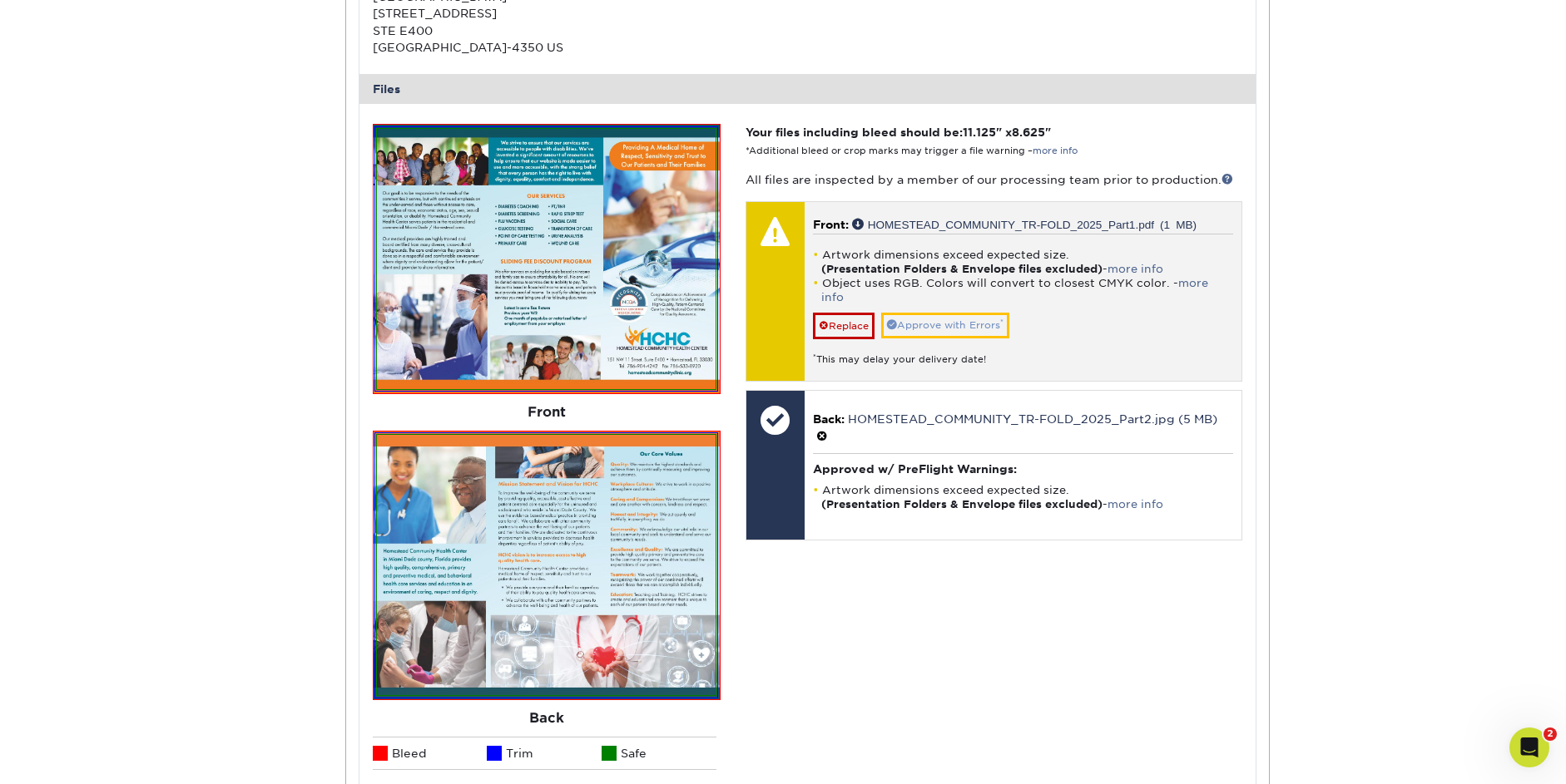
click at [968, 313] on link "Approve with Errors *" at bounding box center [945, 325] width 128 height 25
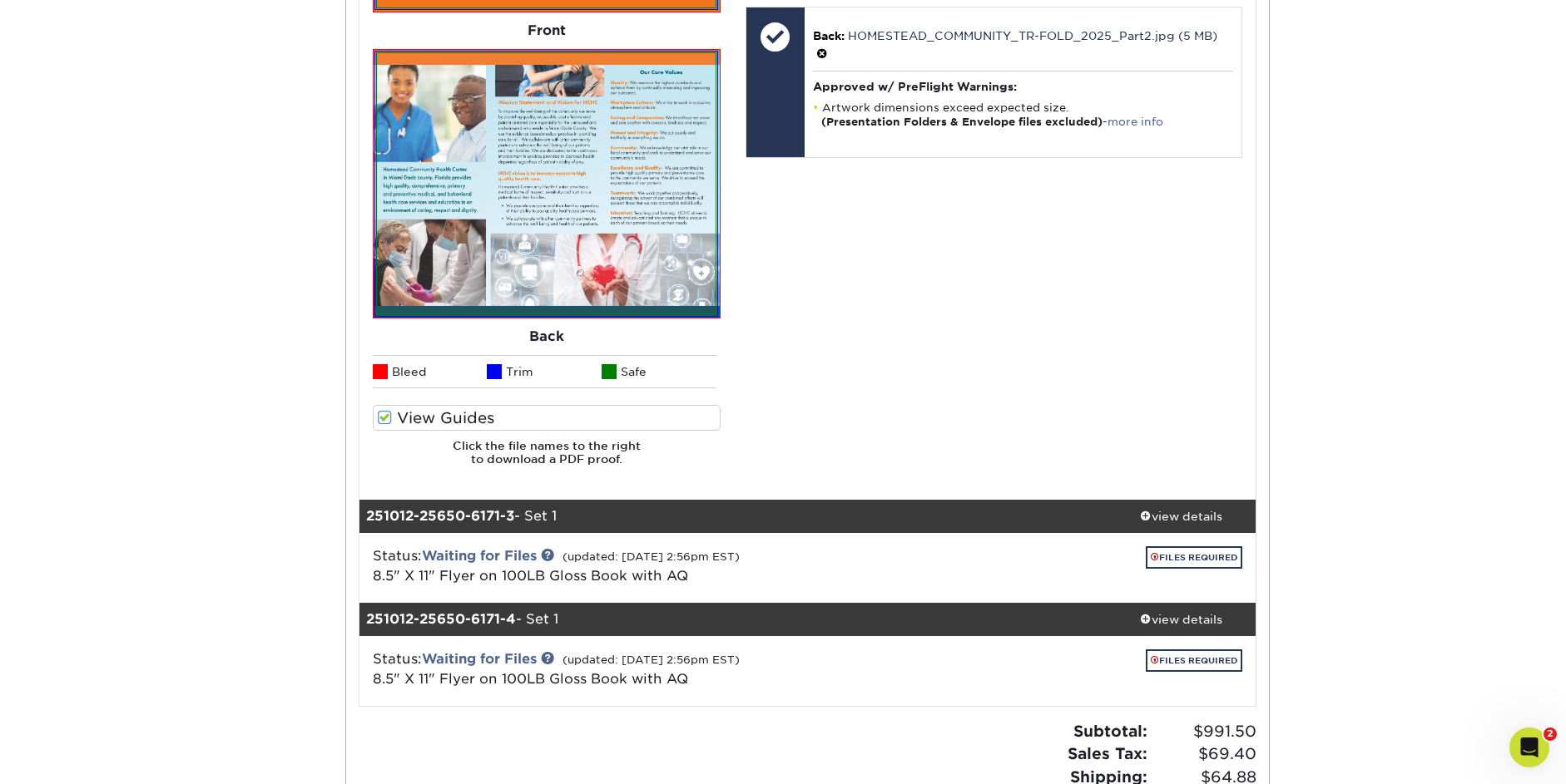
scroll to position [2195, 0]
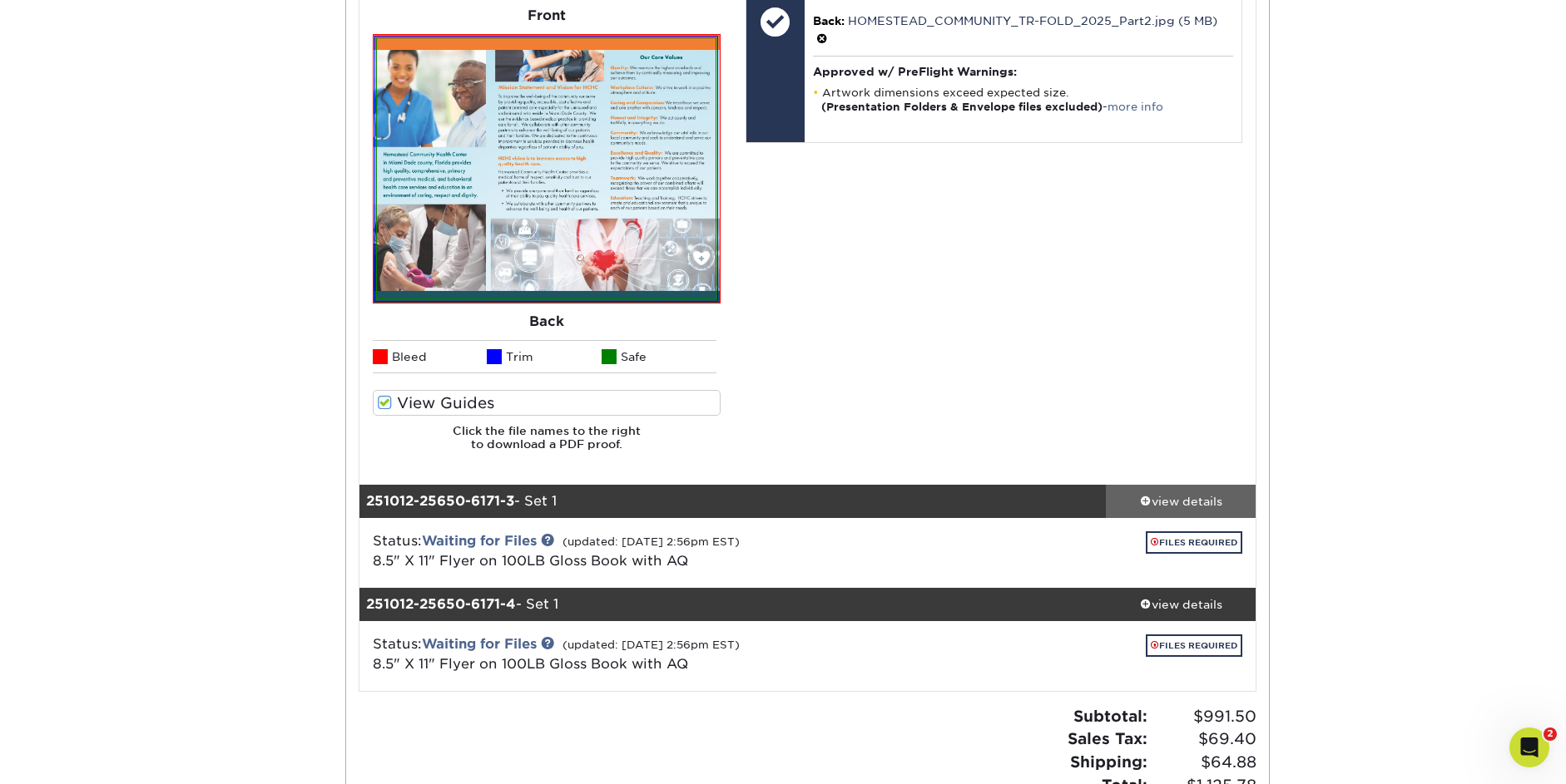
click at [1199, 494] on div "view details" at bounding box center [1180, 502] width 150 height 17
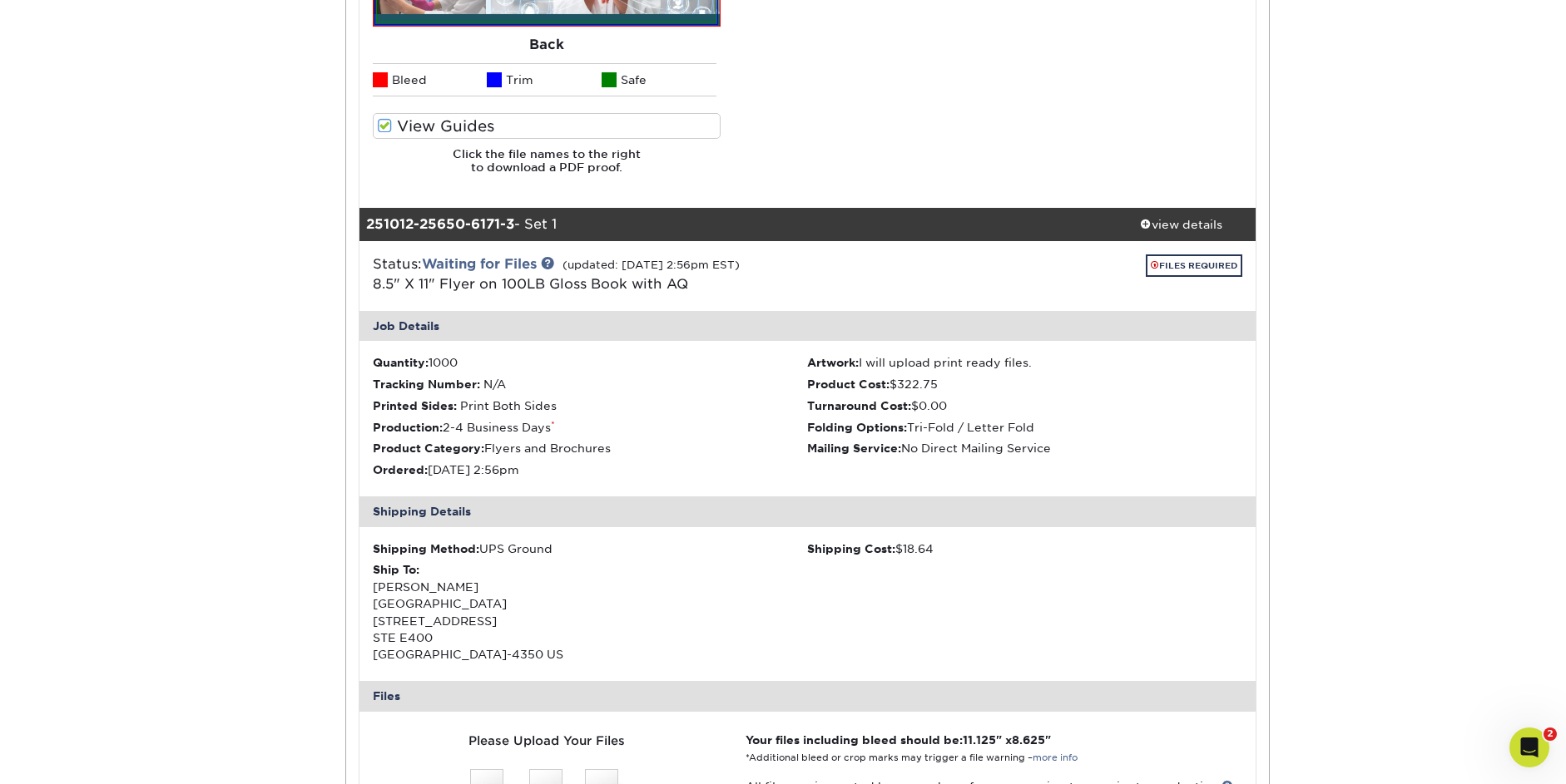
scroll to position [2476, 0]
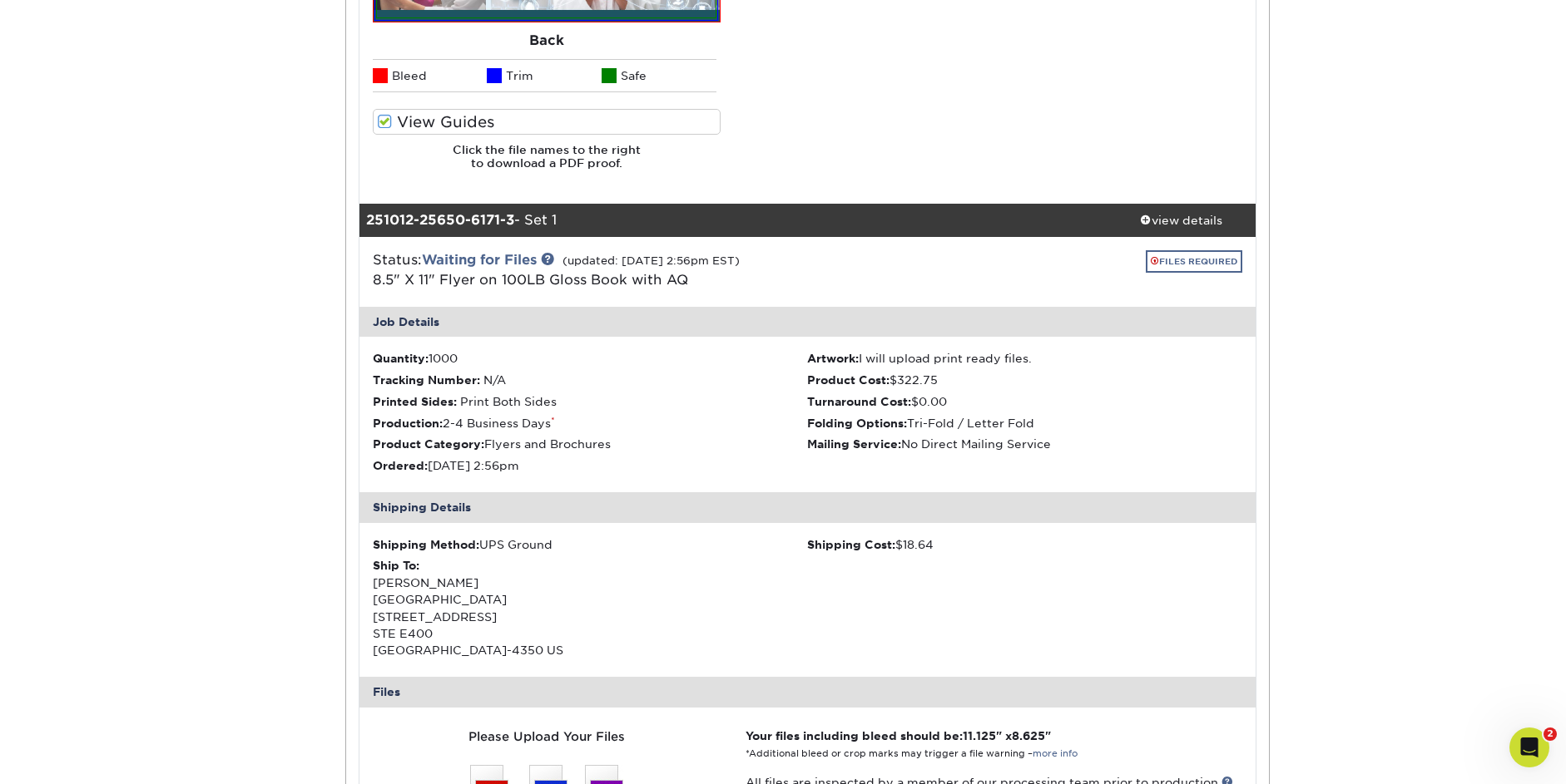
click at [1203, 250] on link "FILES REQUIRED" at bounding box center [1194, 261] width 97 height 23
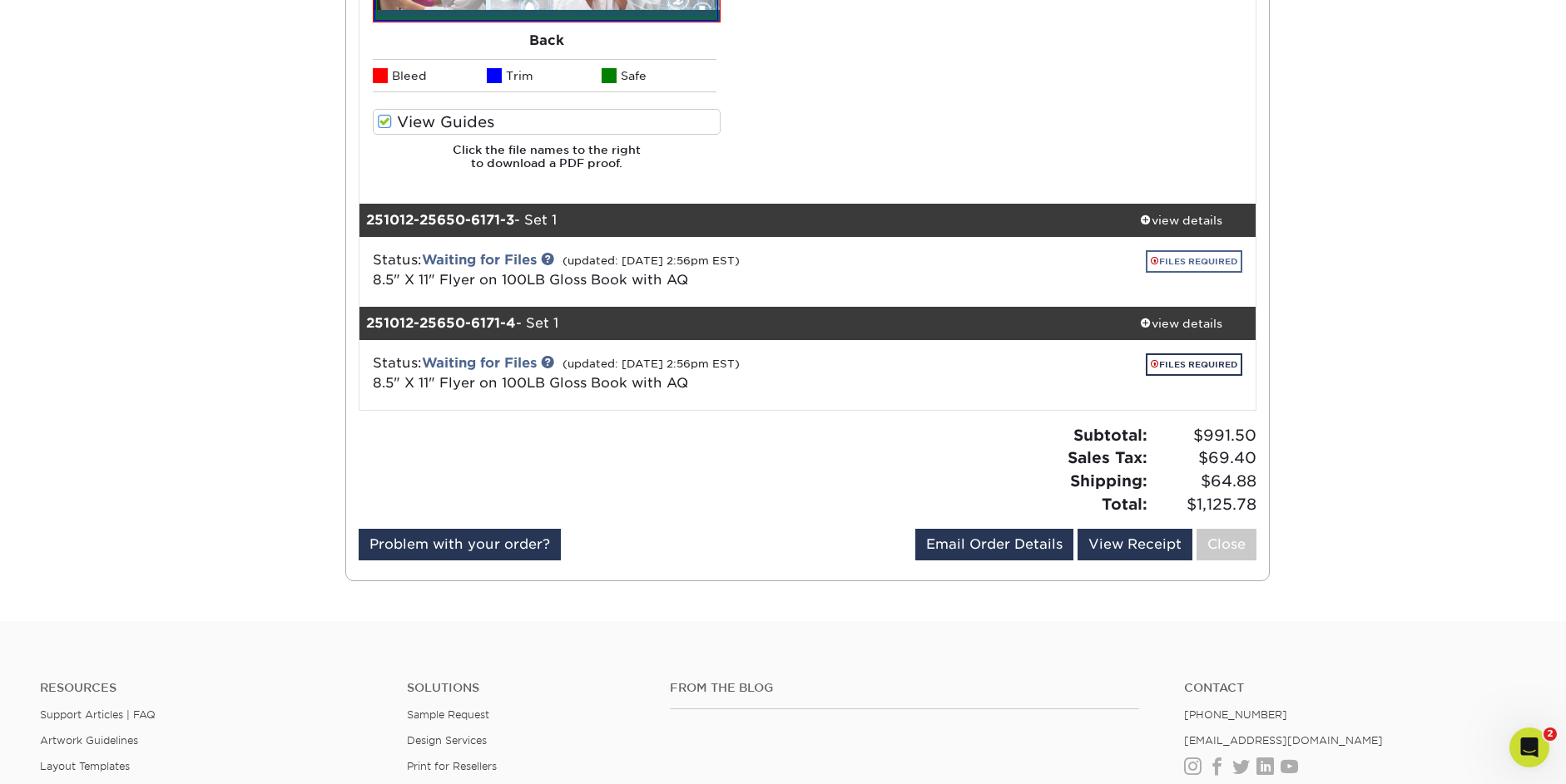
click at [1202, 250] on link "FILES REQUIRED" at bounding box center [1194, 261] width 97 height 23
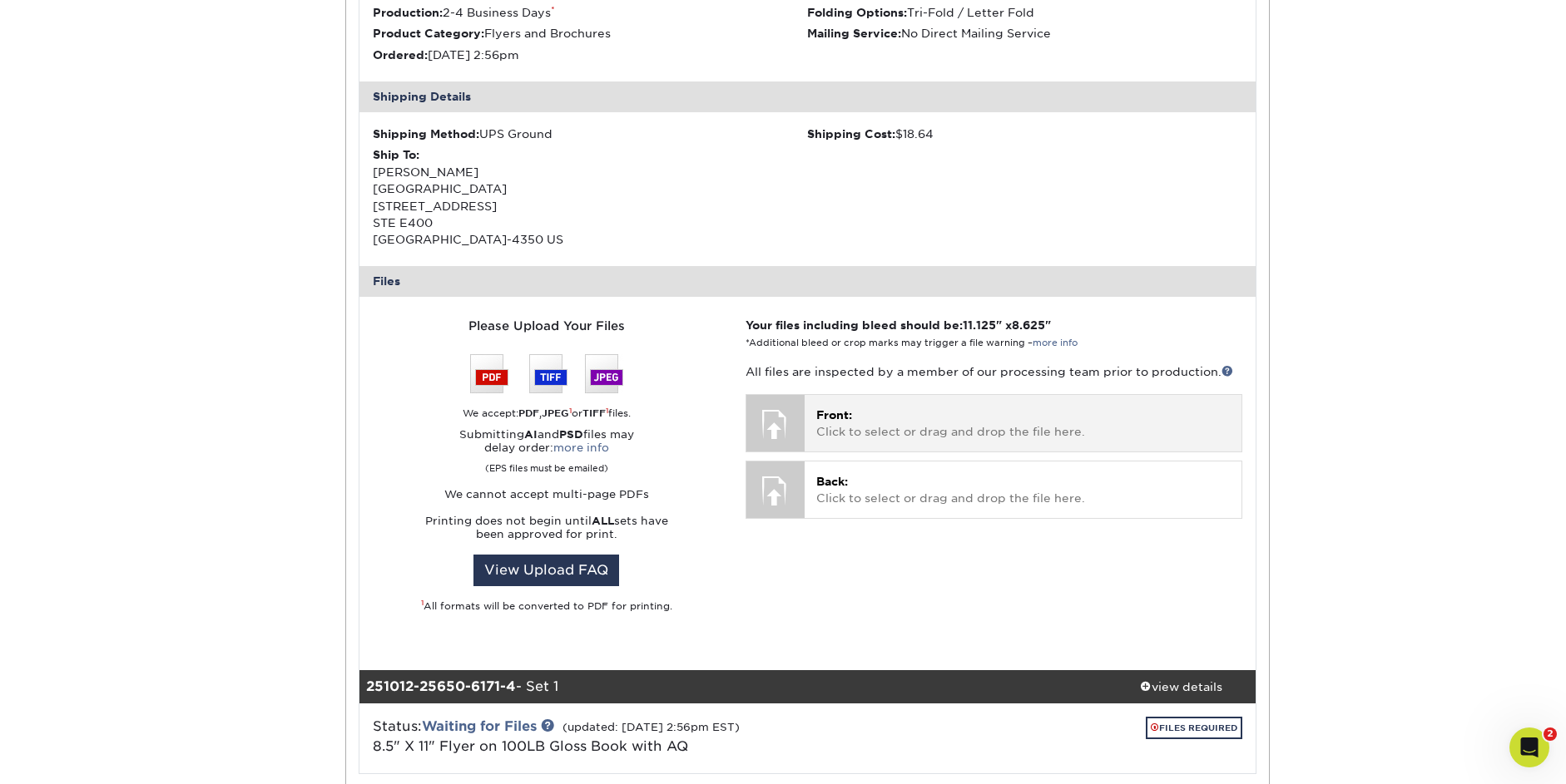
scroll to position [2888, 0]
click at [1024, 406] on p "Front: Click to select or drag and drop the file here." at bounding box center [1023, 423] width 414 height 34
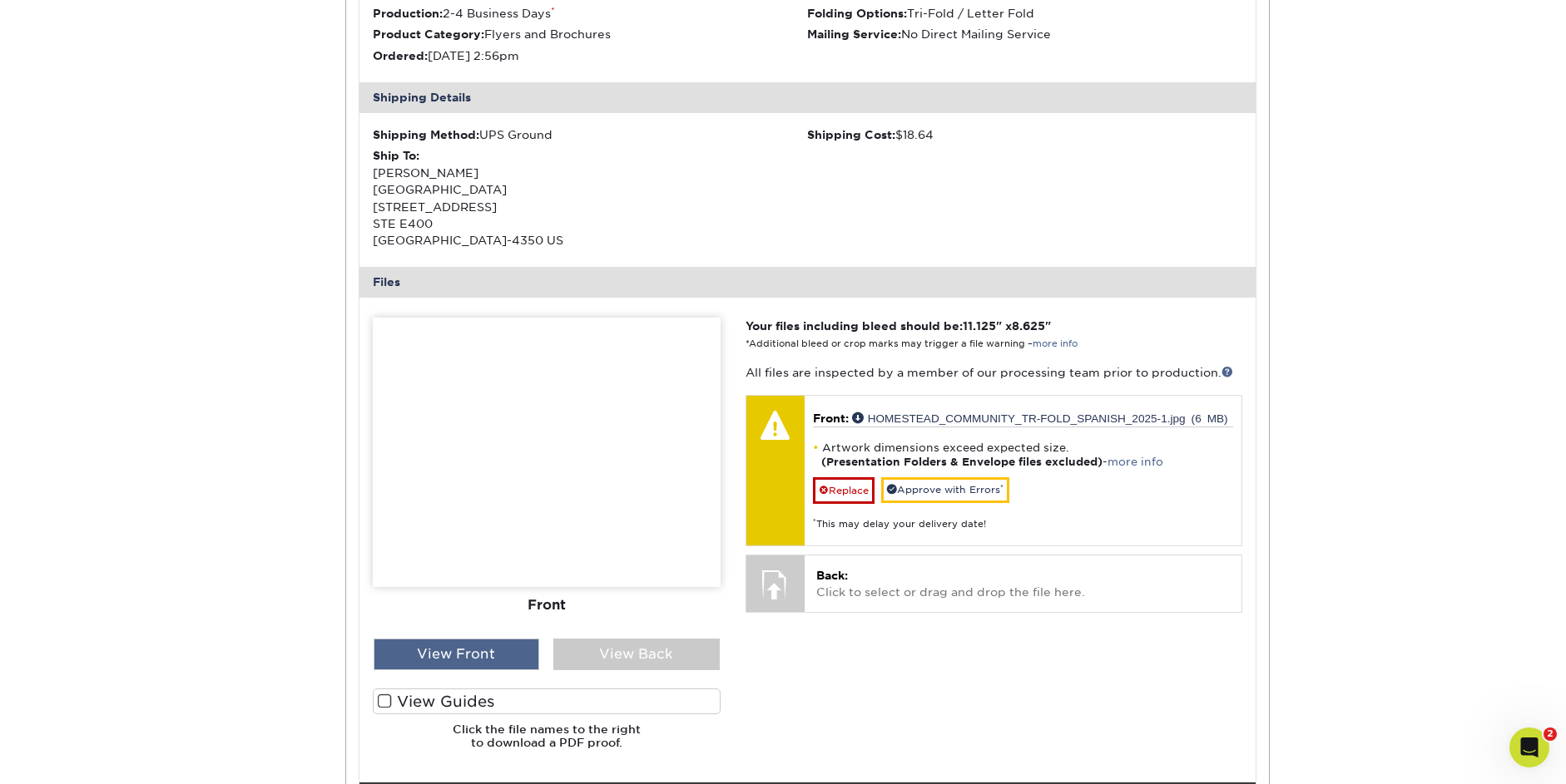
scroll to position [2892, 0]
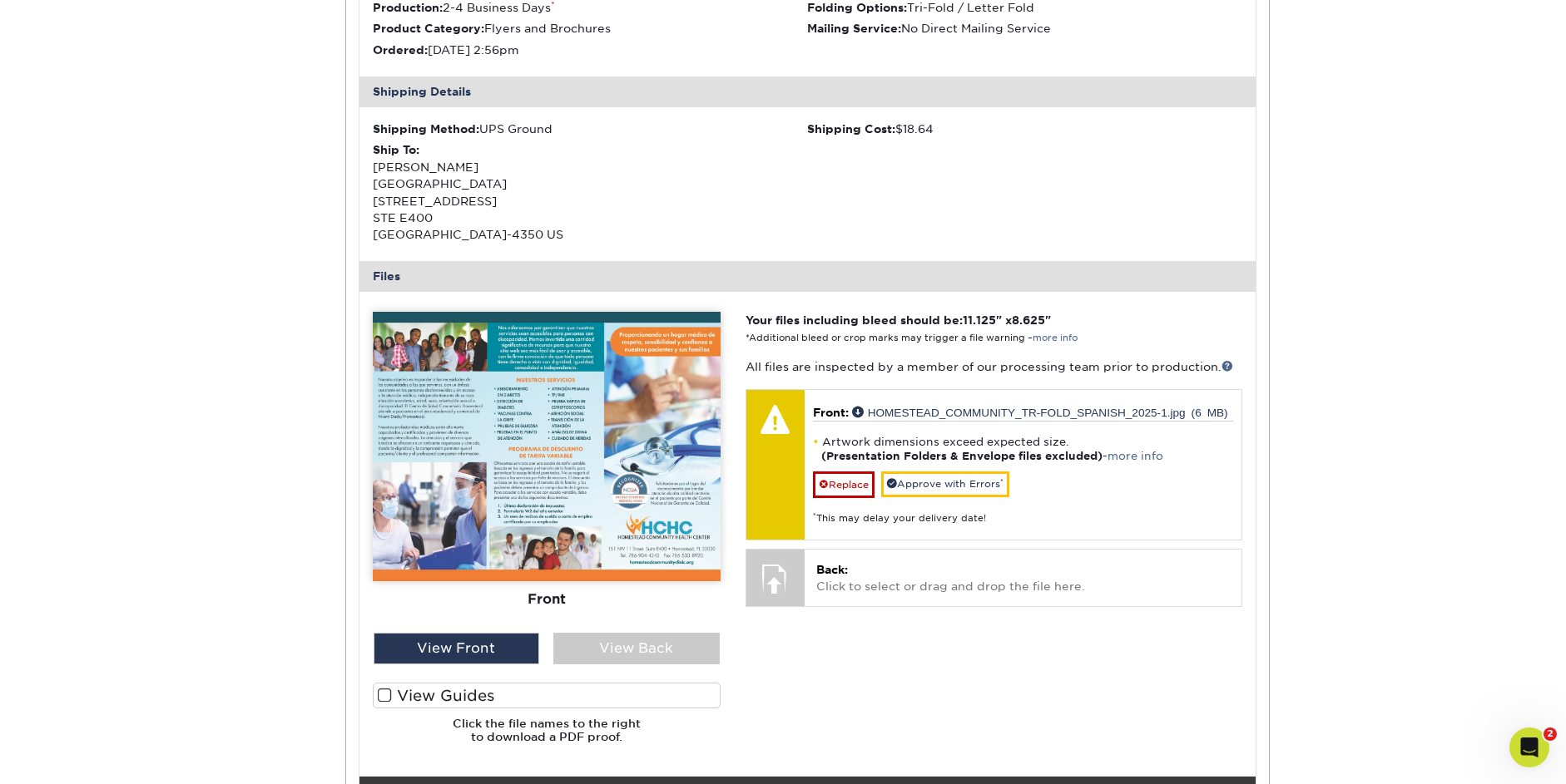
click at [469, 682] on label "View Guides" at bounding box center [546, 695] width 348 height 25
click at [0, 0] on input "View Guides" at bounding box center [0, 0] width 0 height 0
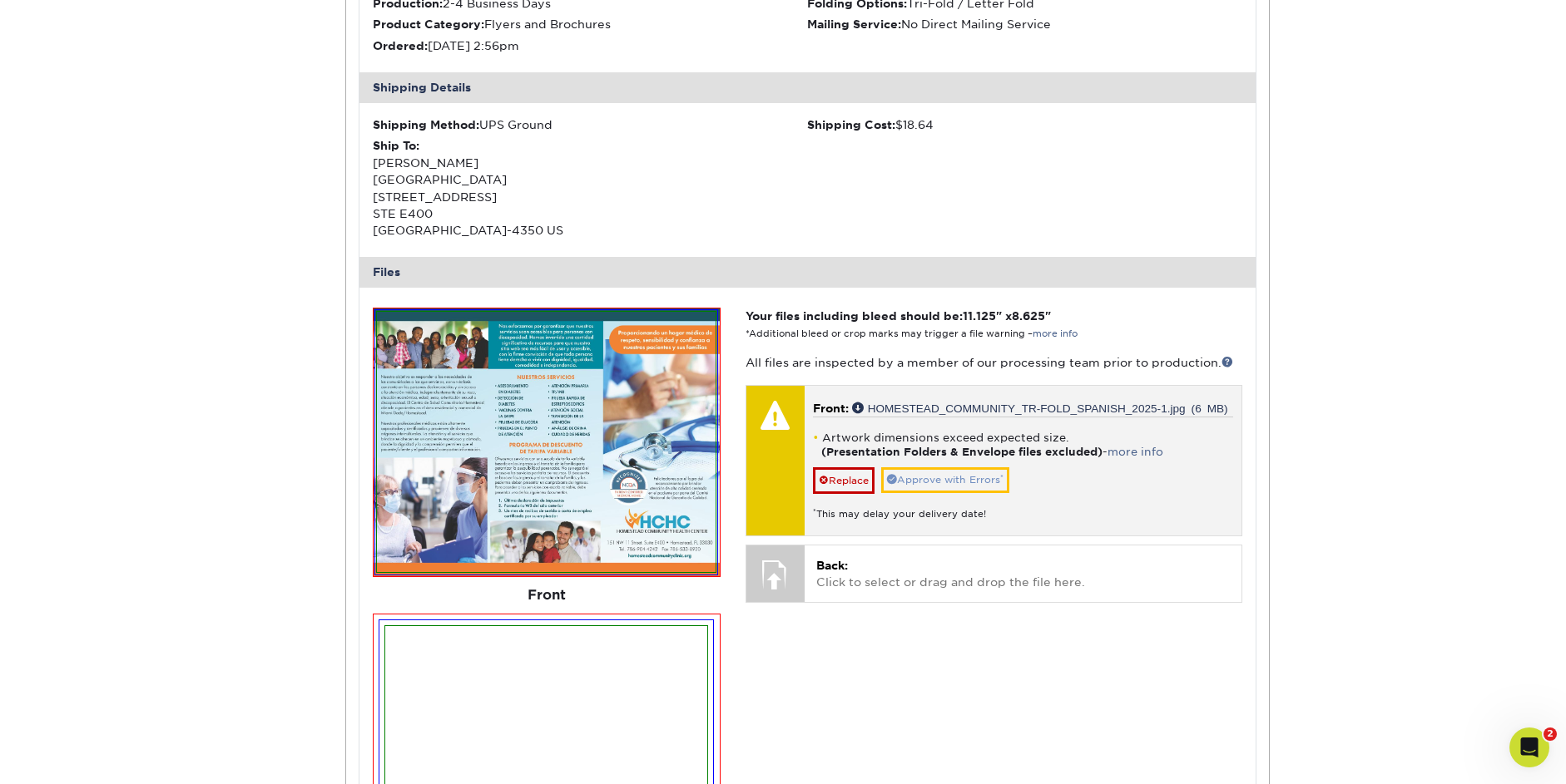
scroll to position [2897, 0]
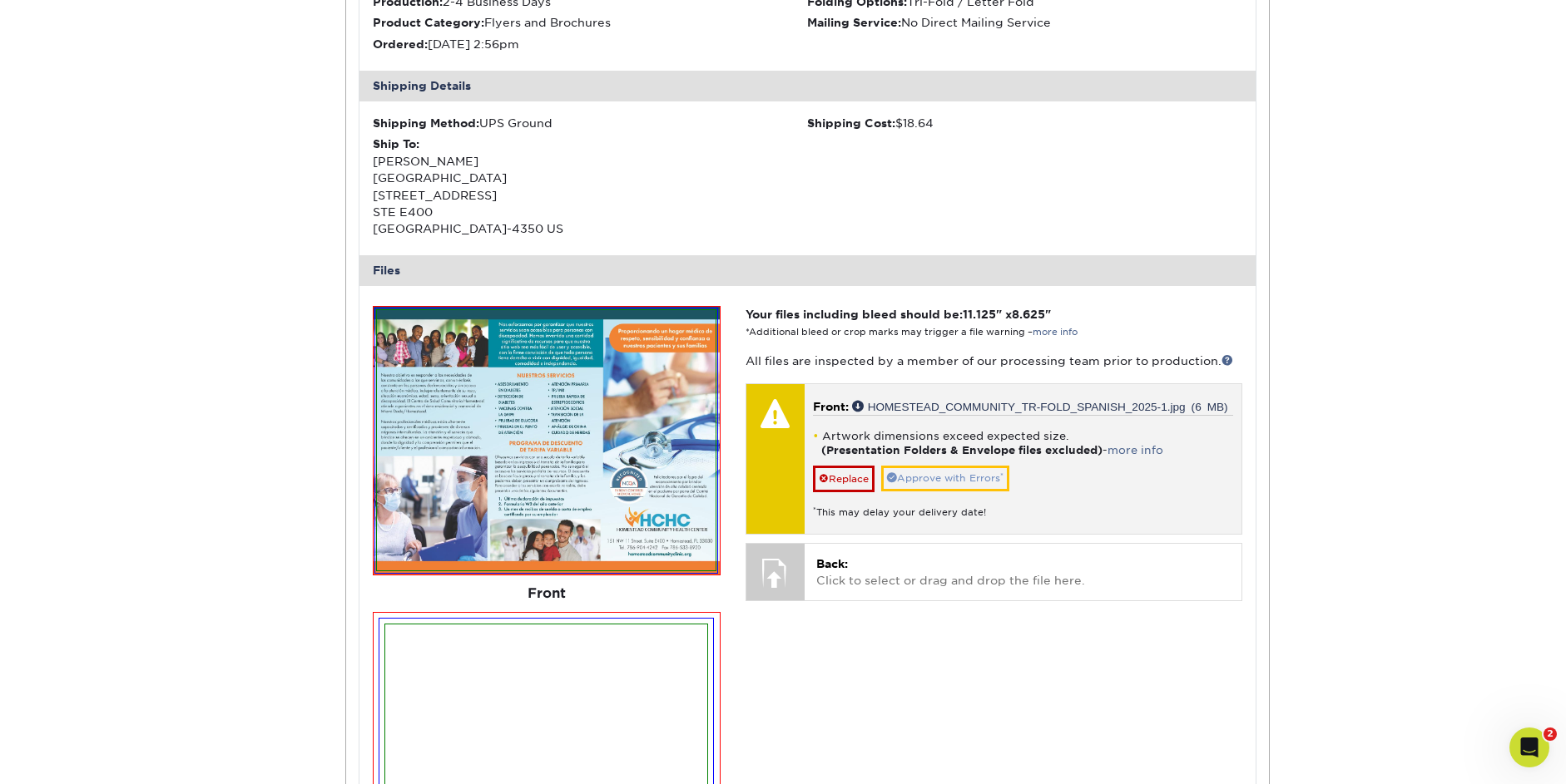
click at [973, 465] on link "Approve with Errors *" at bounding box center [945, 478] width 128 height 25
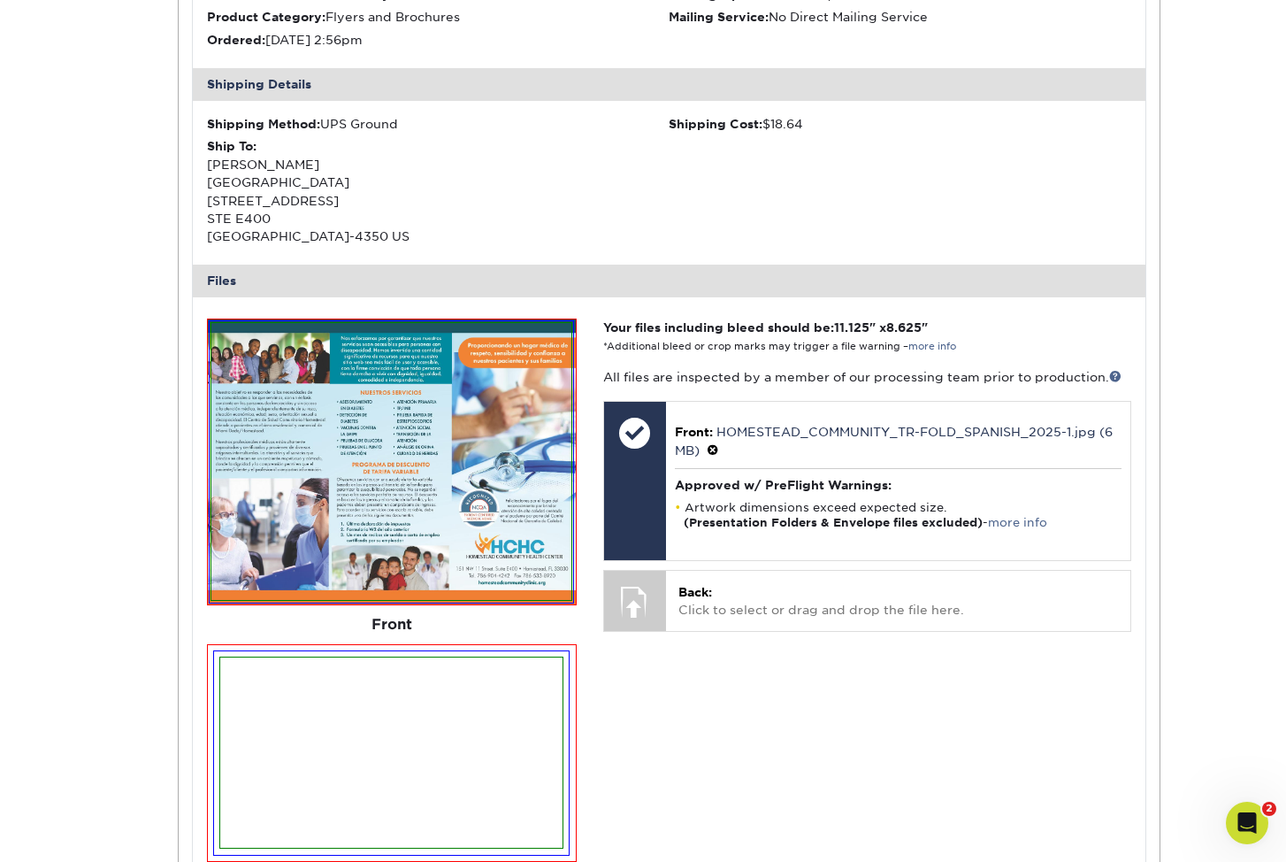
scroll to position [3097, 0]
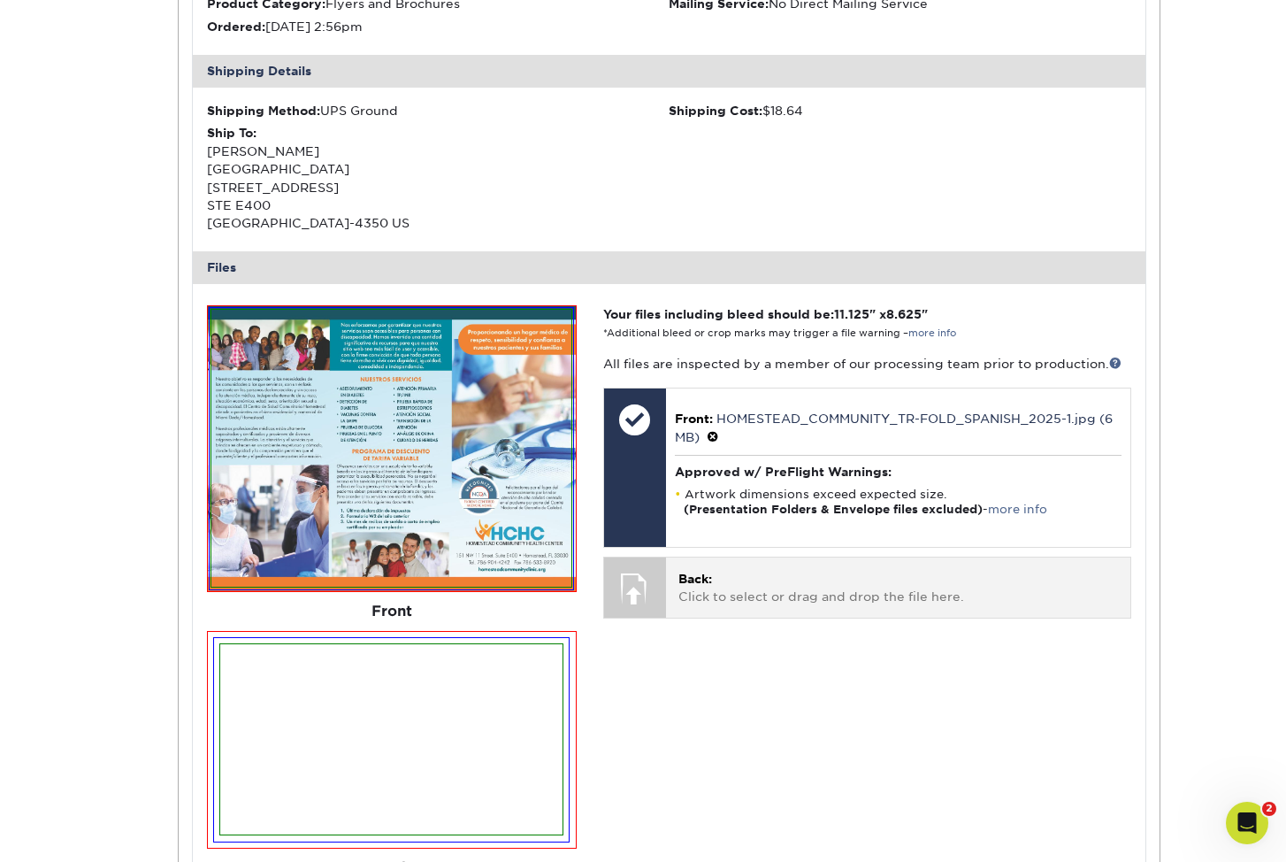
click at [780, 570] on p "Back: Click to select or drag and drop the file here." at bounding box center [899, 588] width 440 height 36
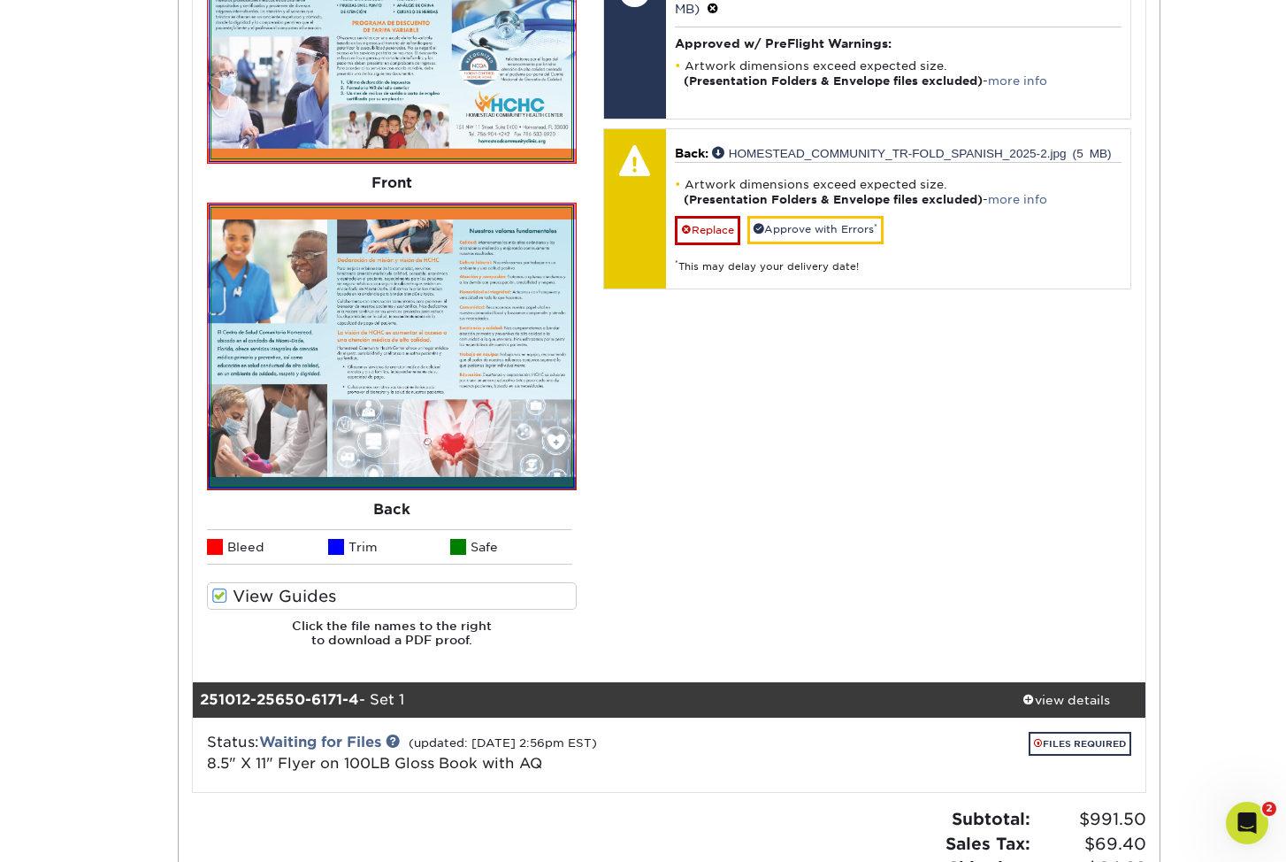
scroll to position [3531, 1]
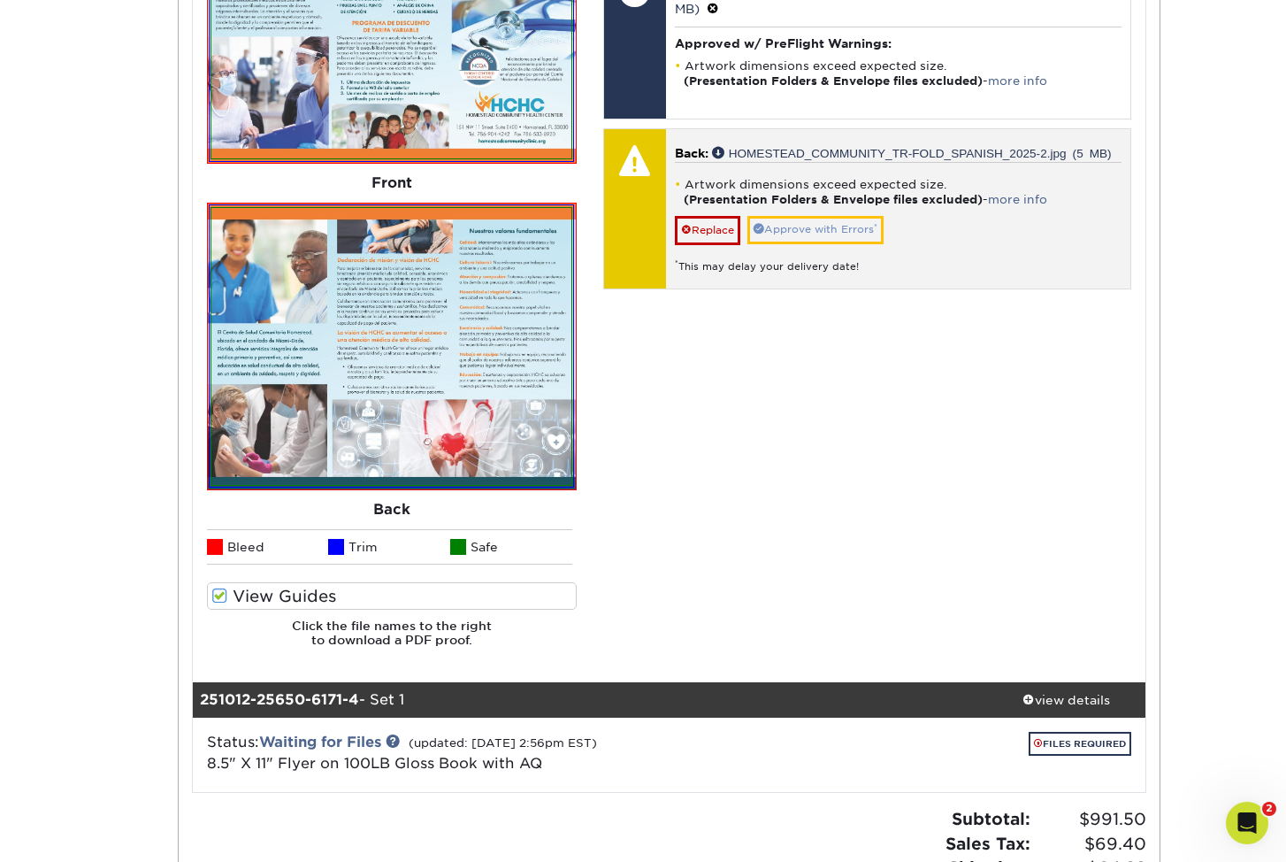
click at [846, 216] on link "Approve with Errors *" at bounding box center [816, 229] width 136 height 27
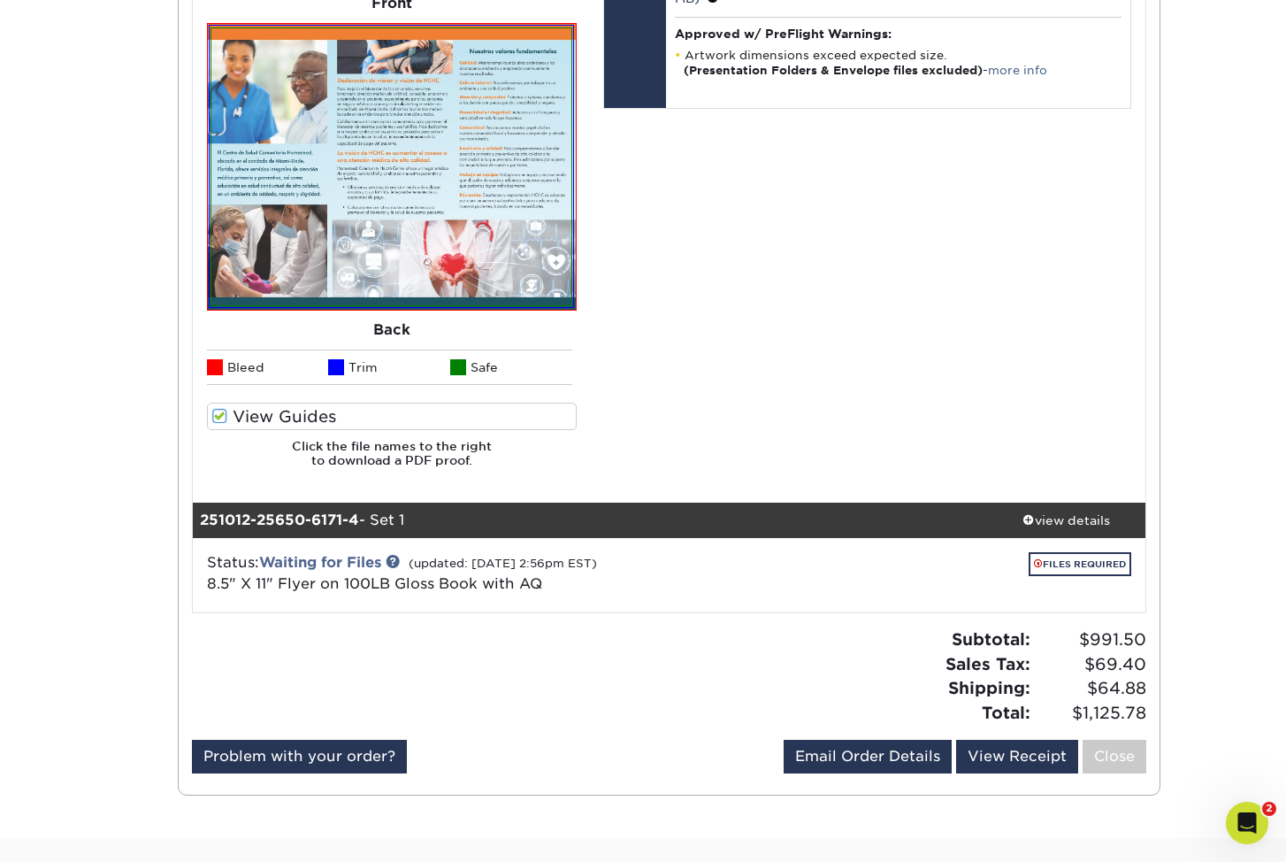
scroll to position [3704, 0]
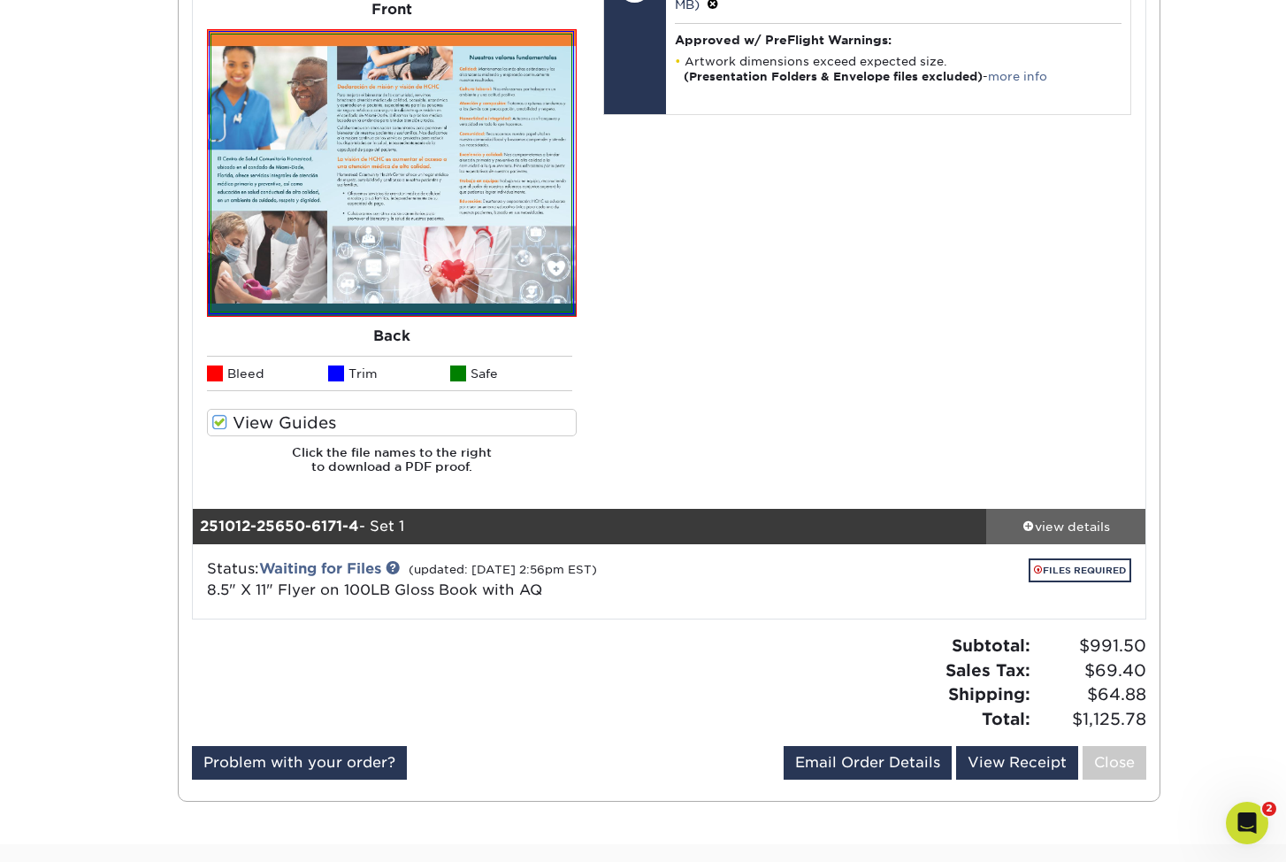
click at [1082, 518] on div "view details" at bounding box center [1065, 527] width 159 height 18
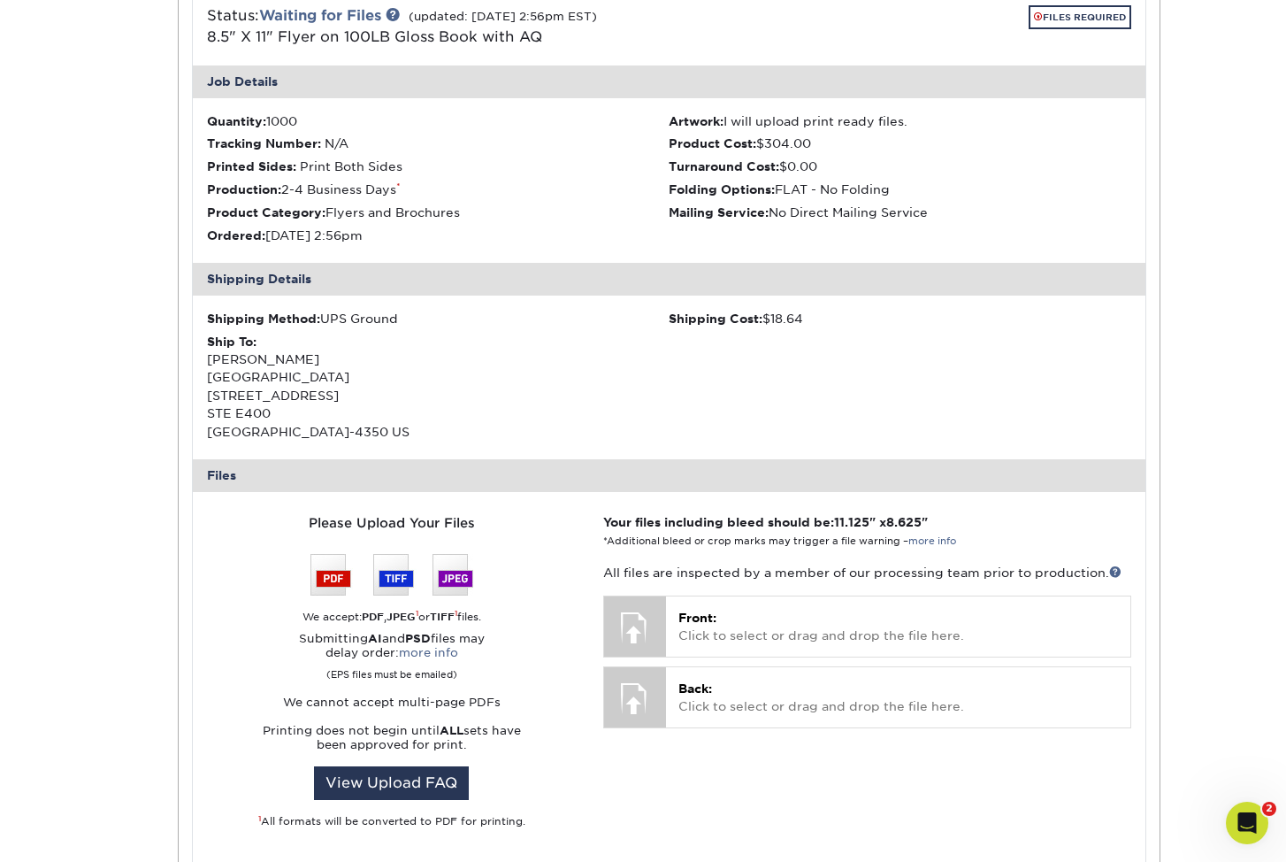
scroll to position [4256, 0]
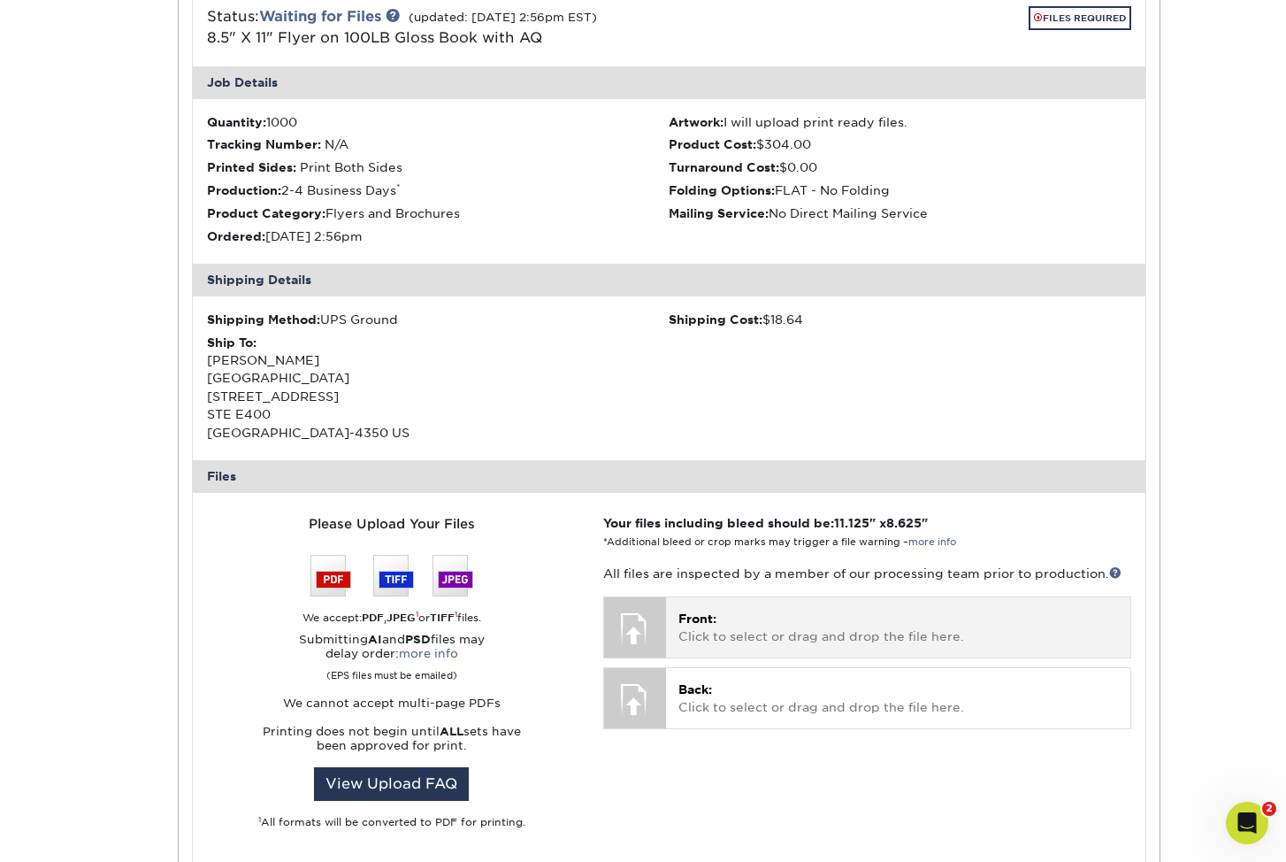
click at [737, 610] on p "Front: Click to select or drag and drop the file here." at bounding box center [899, 628] width 440 height 36
click at [809, 610] on p "Front: Click to select or drag and drop the file here." at bounding box center [899, 628] width 440 height 36
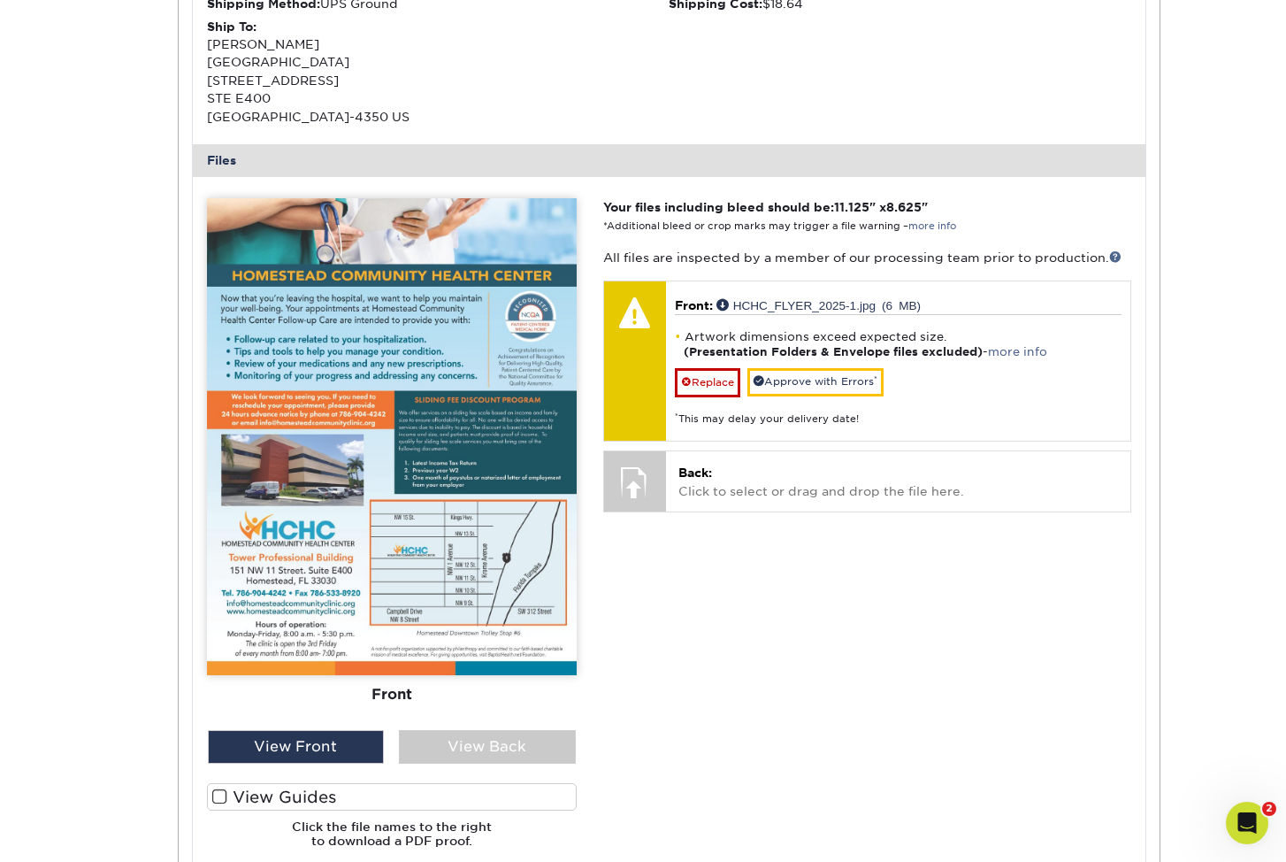
scroll to position [4560, 0]
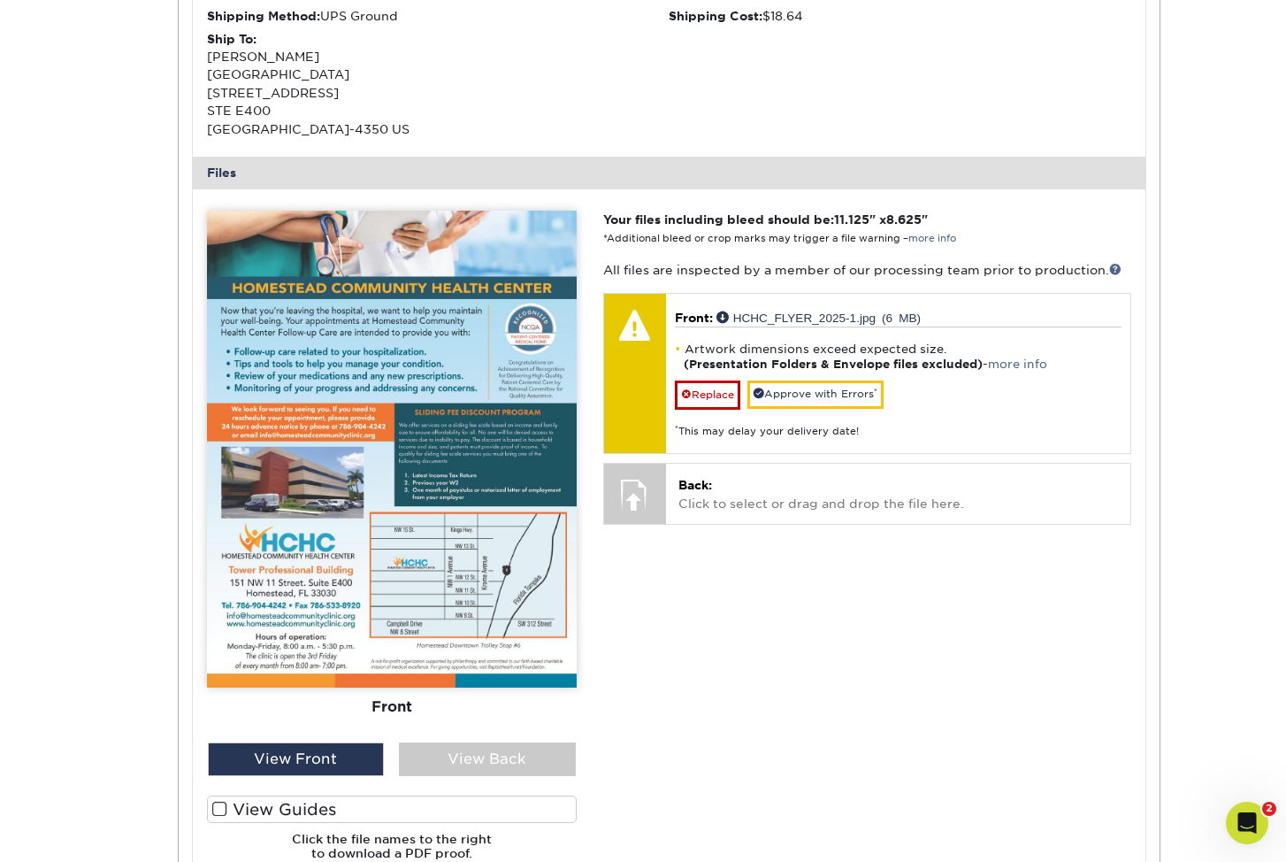
click at [343, 795] on label "View Guides" at bounding box center [392, 808] width 370 height 27
click at [0, 0] on input "View Guides" at bounding box center [0, 0] width 0 height 0
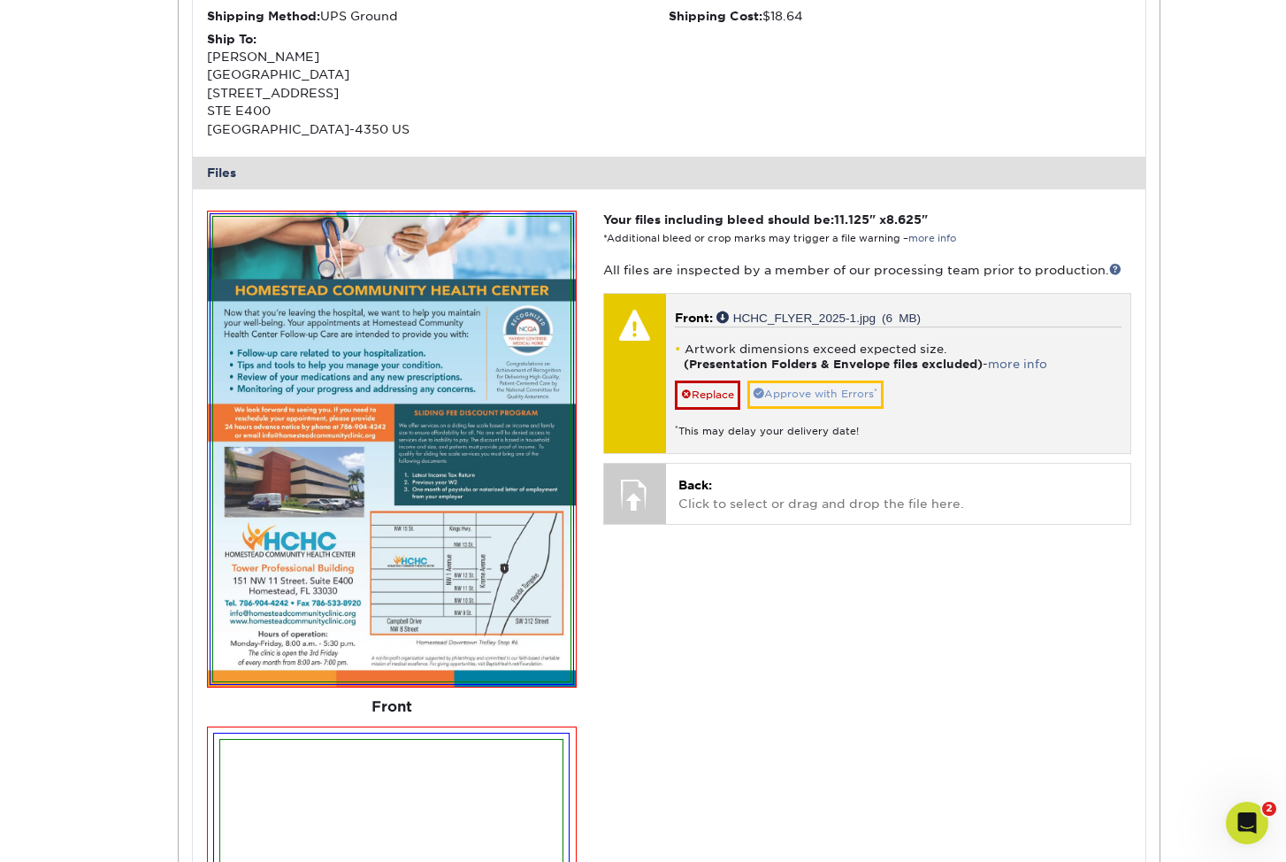
click at [844, 380] on link "Approve with Errors *" at bounding box center [816, 393] width 136 height 27
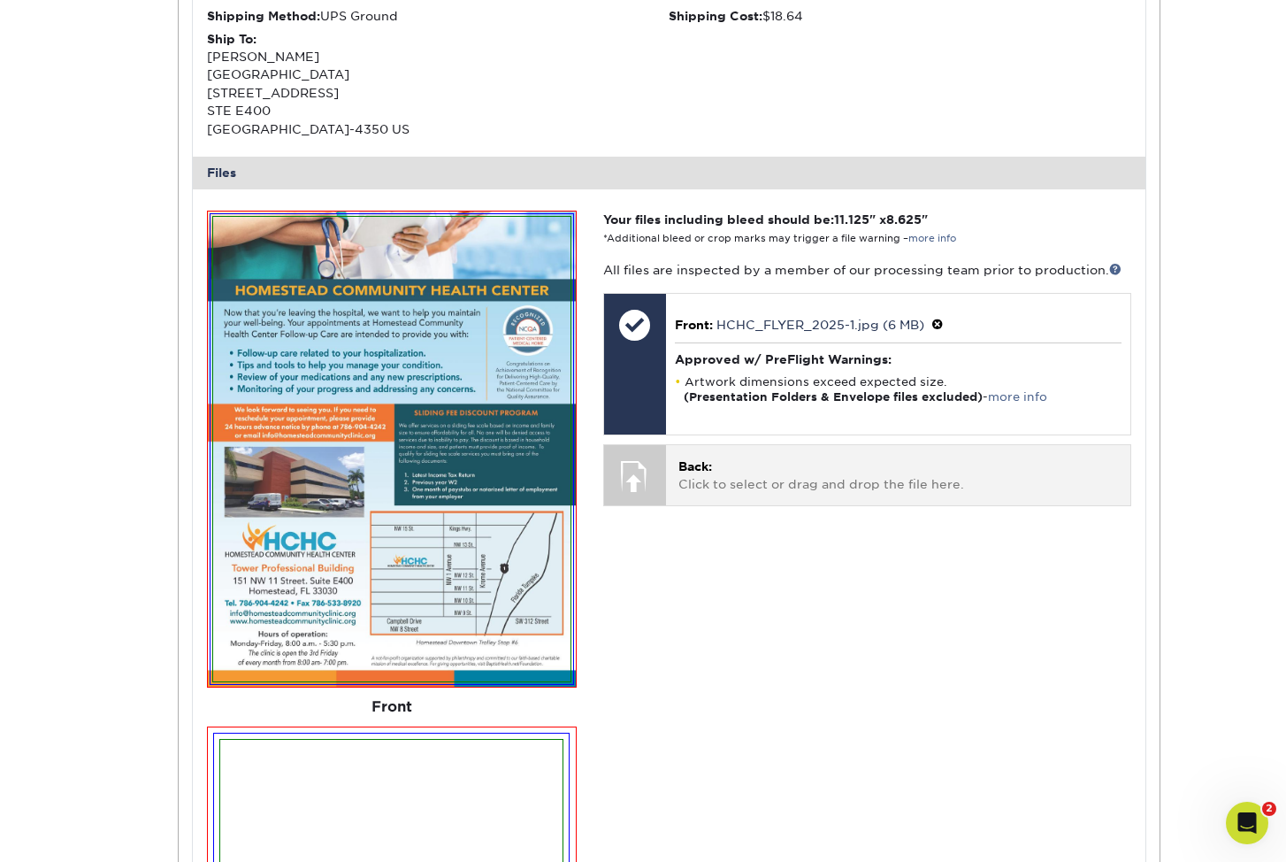
click at [834, 457] on p "Back: Click to select or drag and drop the file here." at bounding box center [899, 475] width 440 height 36
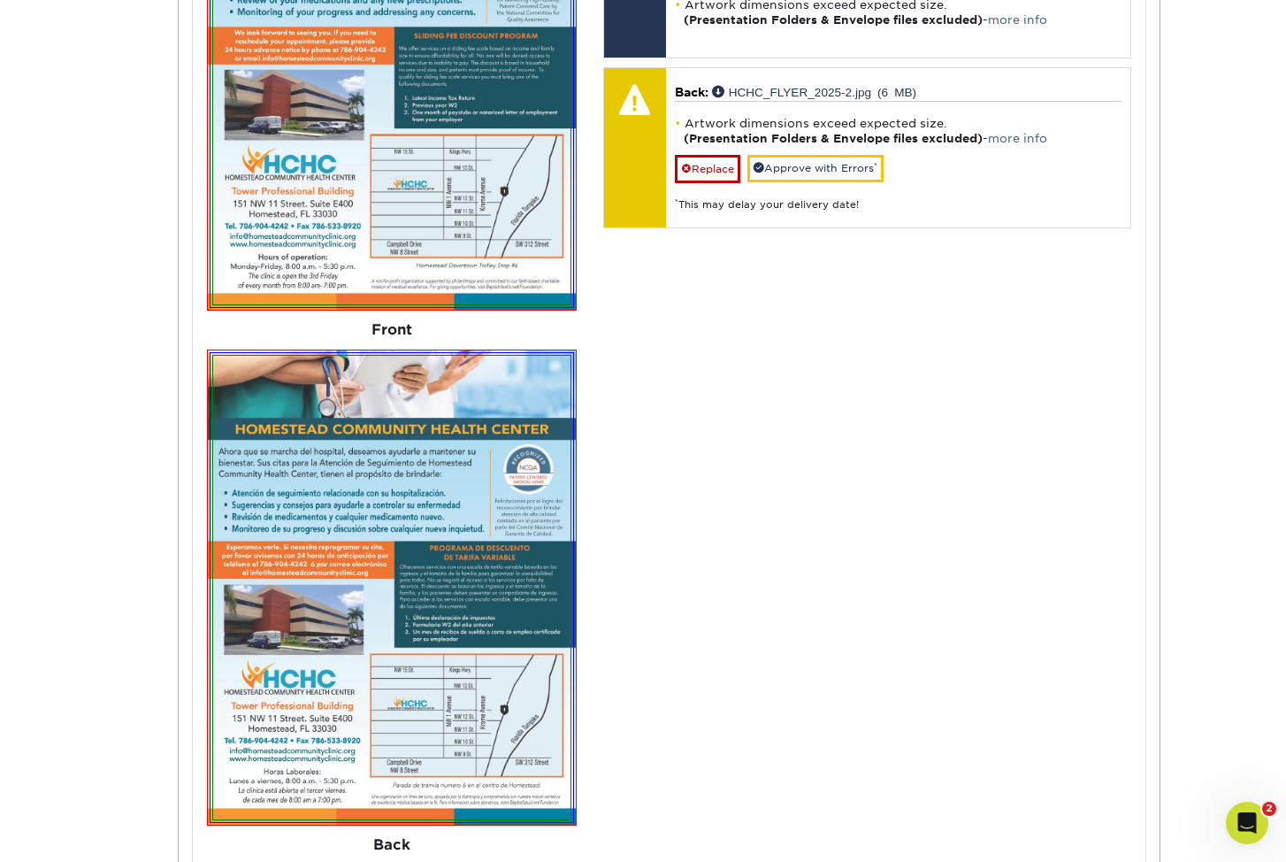
scroll to position [4923, 0]
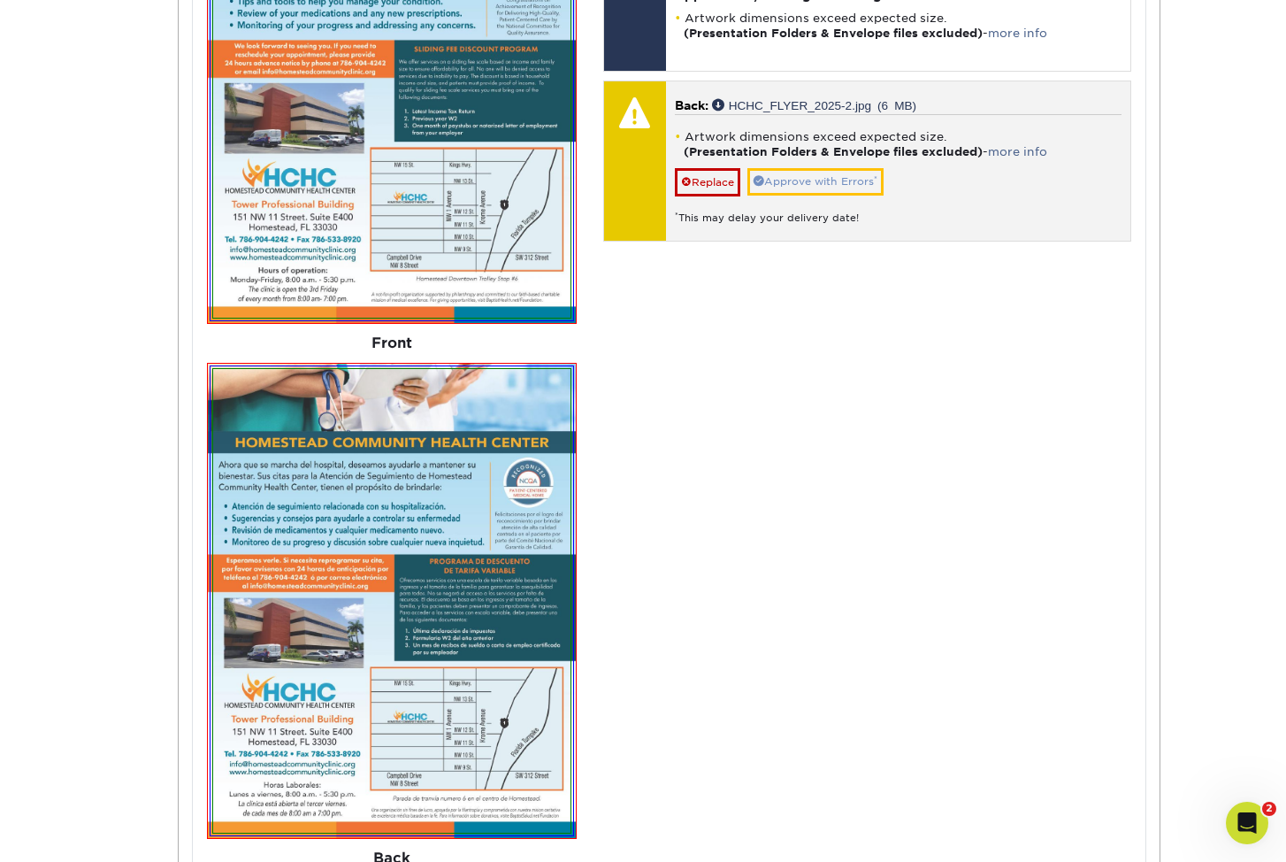
click at [812, 168] on link "Approve with Errors *" at bounding box center [816, 181] width 136 height 27
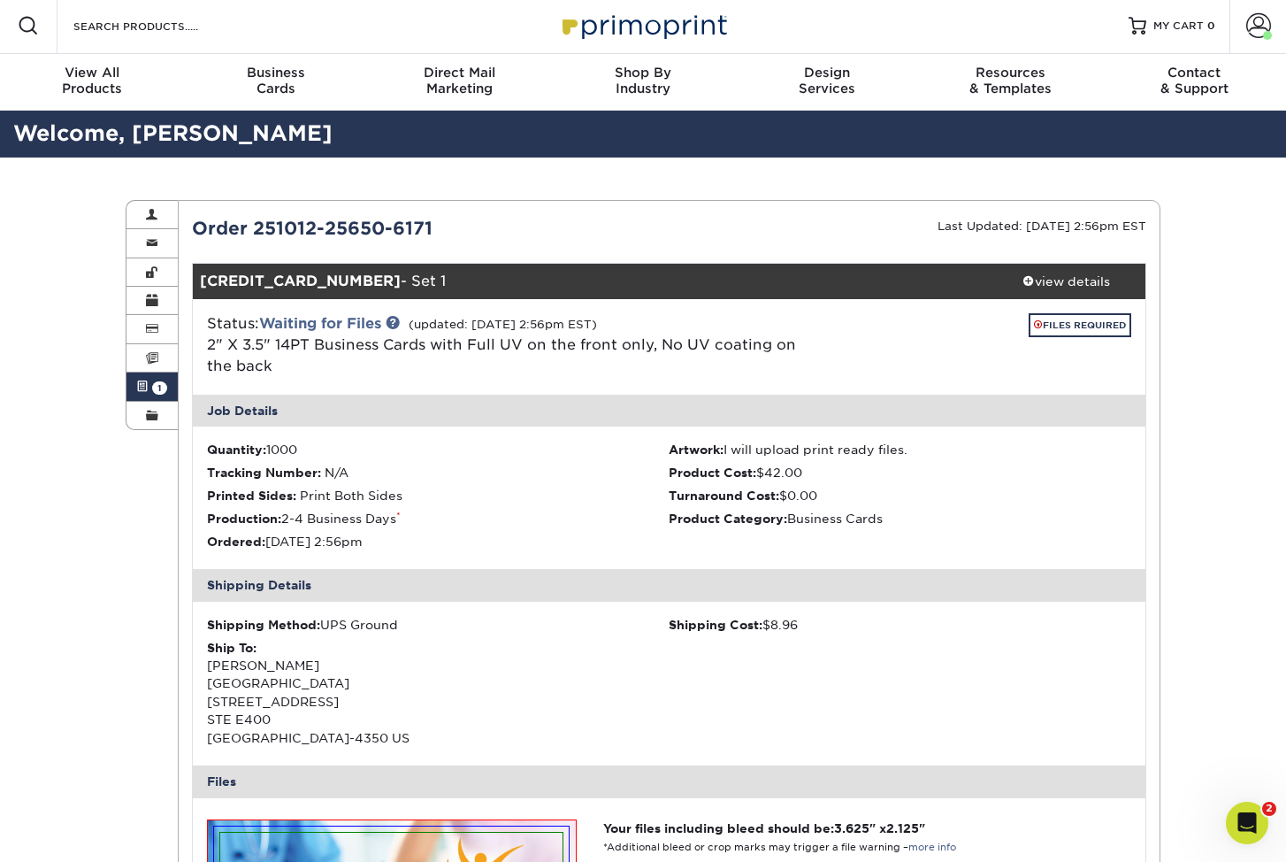
scroll to position [2, 0]
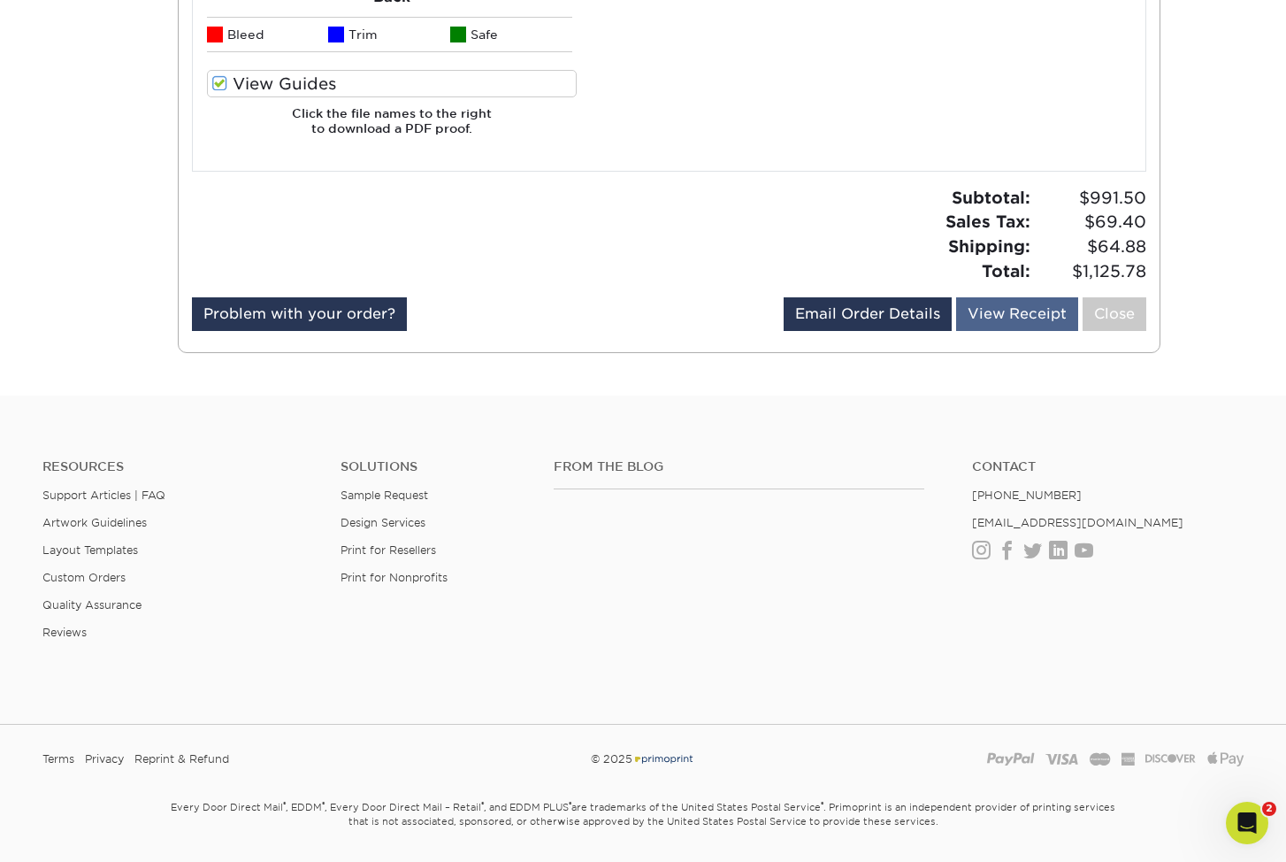
scroll to position [5784, 1]
click at [1030, 297] on link "View Receipt" at bounding box center [1017, 314] width 122 height 34
